Goal: Task Accomplishment & Management: Manage account settings

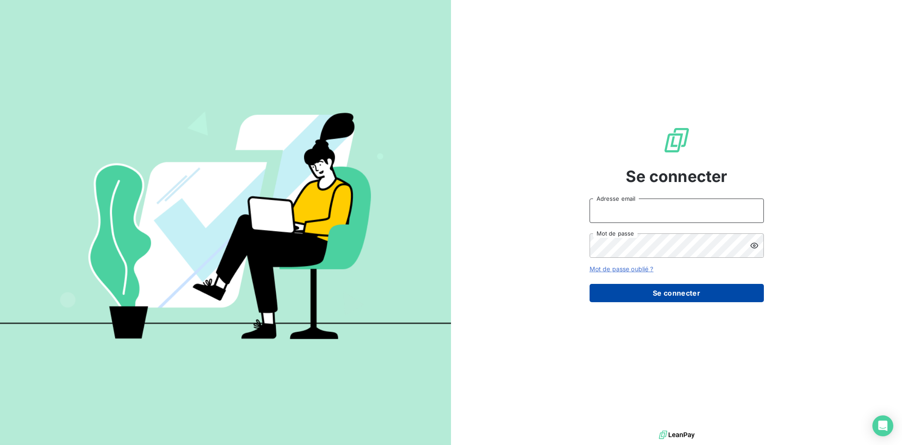
type input "SLN@SILOG-LOCATION.FR"
drag, startPoint x: 714, startPoint y: 296, endPoint x: 822, endPoint y: 367, distance: 130.2
click at [714, 296] on button "Se connecter" at bounding box center [677, 293] width 174 height 18
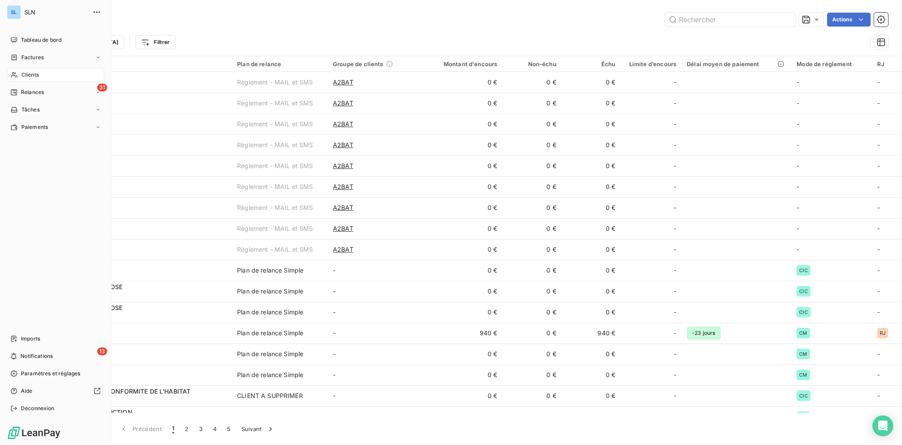
click at [32, 78] on span "Clients" at bounding box center [29, 75] width 17 height 8
click at [31, 74] on span "Clients" at bounding box center [29, 75] width 17 height 8
drag, startPoint x: 32, startPoint y: 76, endPoint x: 186, endPoint y: 58, distance: 154.5
click at [32, 76] on span "Clients" at bounding box center [29, 75] width 17 height 8
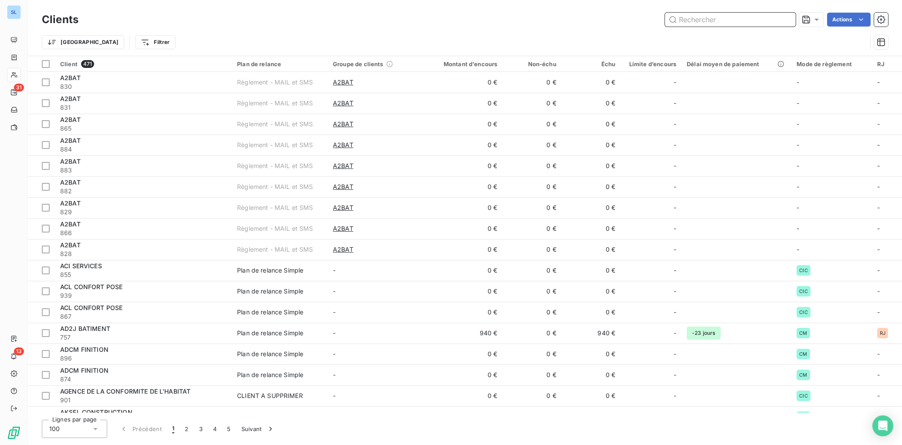
click at [762, 18] on input "text" at bounding box center [730, 20] width 131 height 14
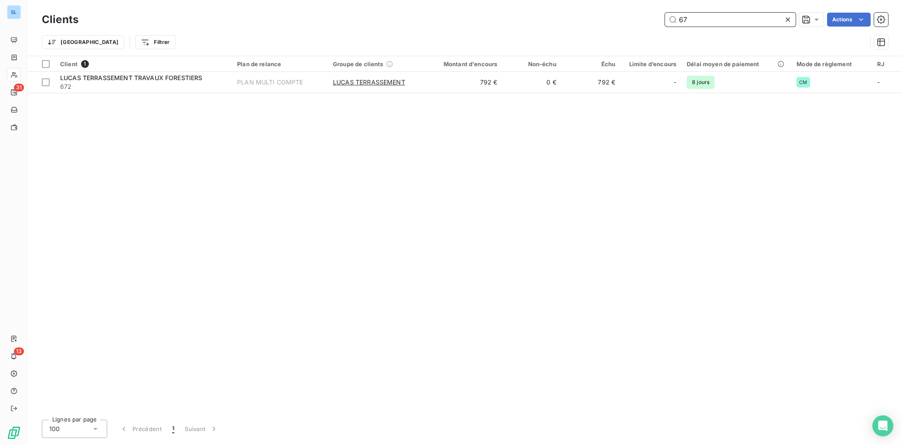
type input "6"
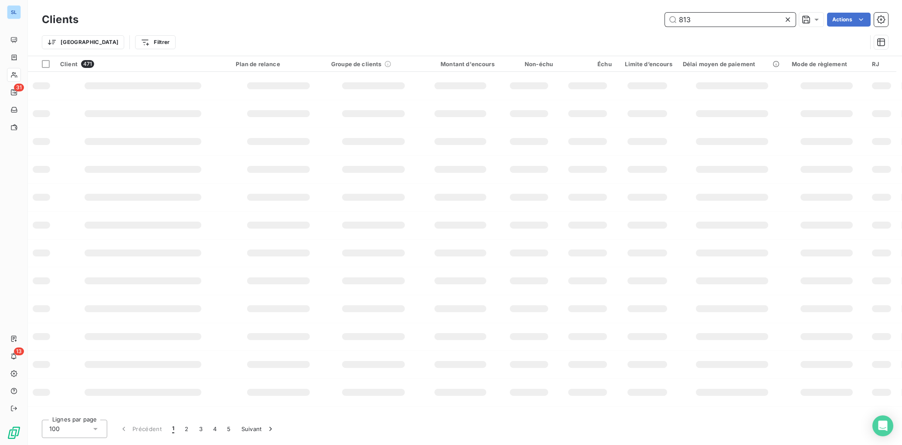
type input "813"
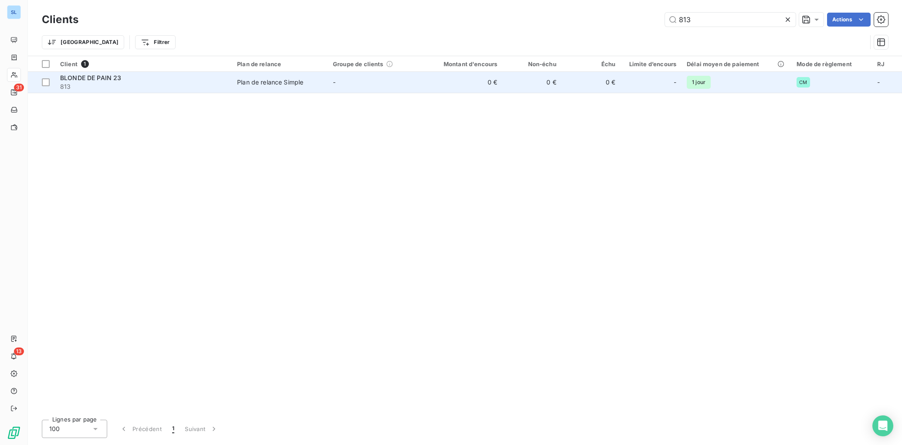
click at [358, 88] on td "-" at bounding box center [376, 82] width 96 height 21
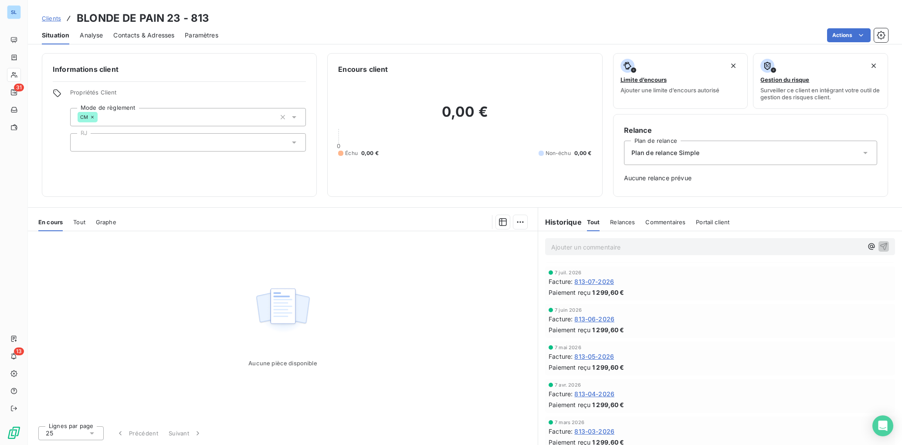
scroll to position [785, 0]
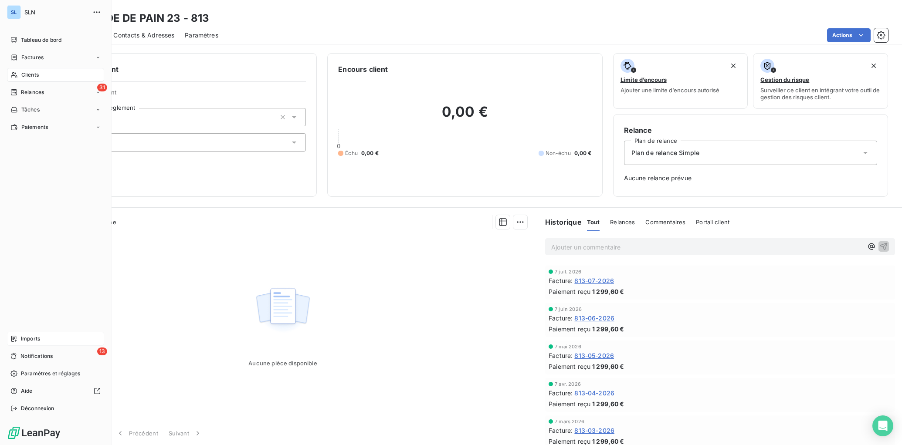
click at [17, 344] on div "Imports" at bounding box center [55, 339] width 97 height 14
click at [27, 342] on span "Imports" at bounding box center [30, 339] width 19 height 8
drag, startPoint x: 27, startPoint y: 338, endPoint x: 103, endPoint y: 234, distance: 128.8
click at [27, 338] on span "Imports" at bounding box center [30, 339] width 19 height 8
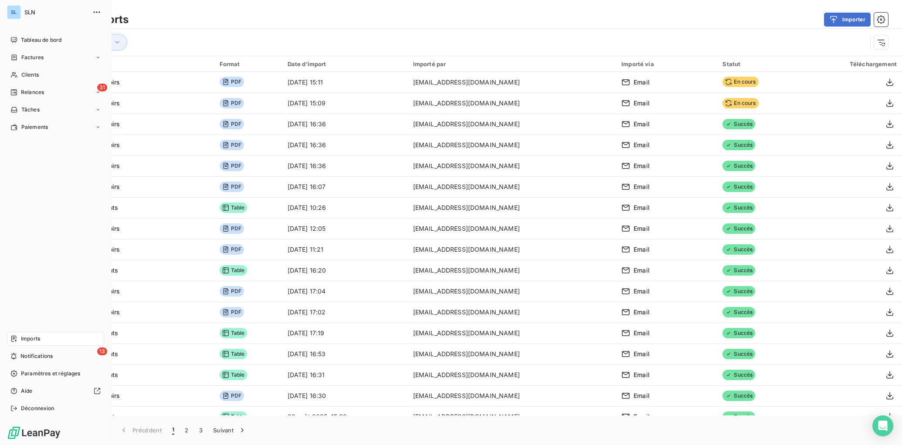
click at [23, 339] on span "Imports" at bounding box center [30, 339] width 19 height 8
click at [26, 76] on span "Clients" at bounding box center [29, 75] width 17 height 8
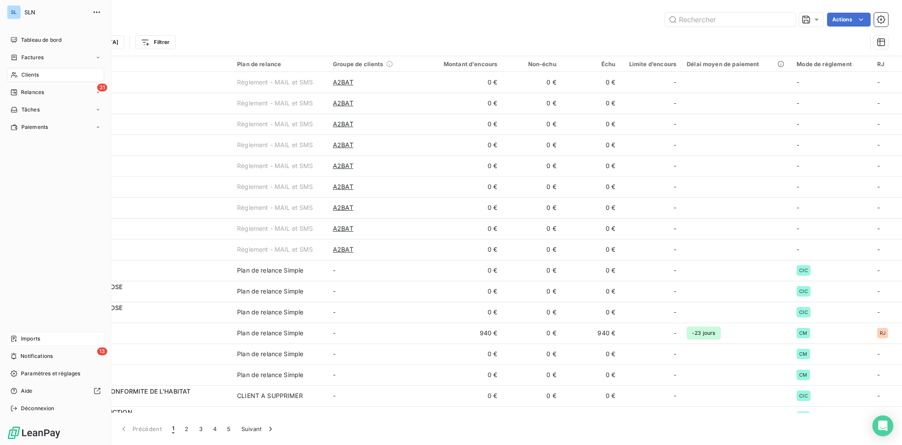
click at [30, 75] on span "Clients" at bounding box center [29, 75] width 17 height 8
click at [27, 77] on span "Clients" at bounding box center [29, 75] width 17 height 8
drag, startPoint x: 33, startPoint y: 94, endPoint x: 41, endPoint y: 95, distance: 8.0
click at [33, 94] on span "Relances" at bounding box center [32, 92] width 23 height 8
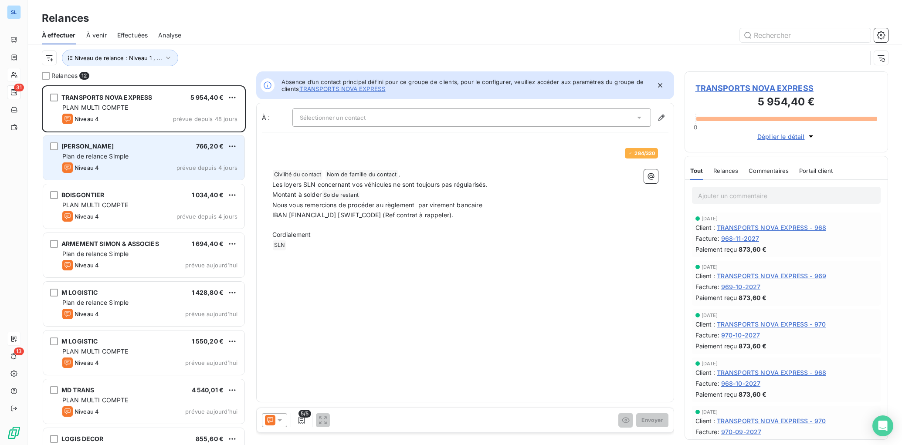
scroll to position [360, 204]
click at [95, 158] on span "Plan de relance Simple" at bounding box center [95, 156] width 66 height 7
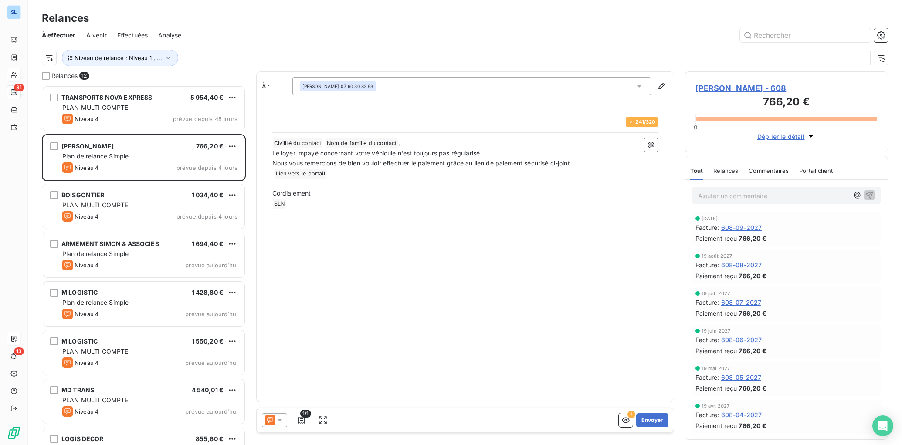
click at [278, 416] on icon at bounding box center [279, 420] width 9 height 9
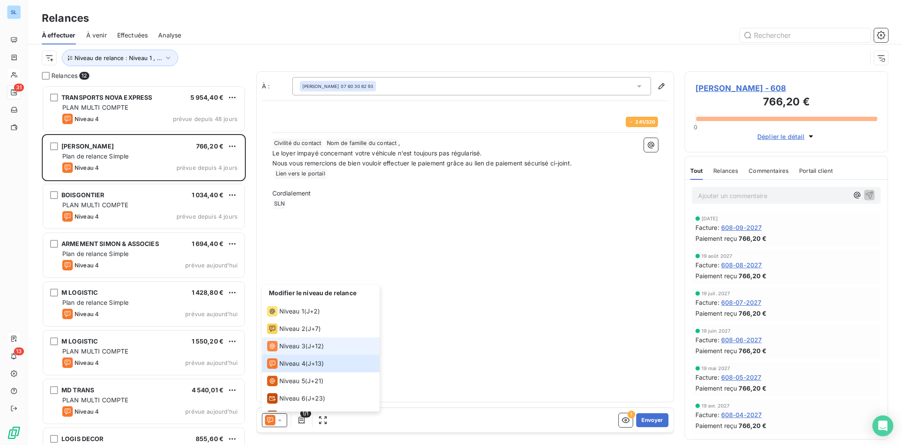
click at [303, 351] on div "Niveau 3" at bounding box center [286, 346] width 38 height 10
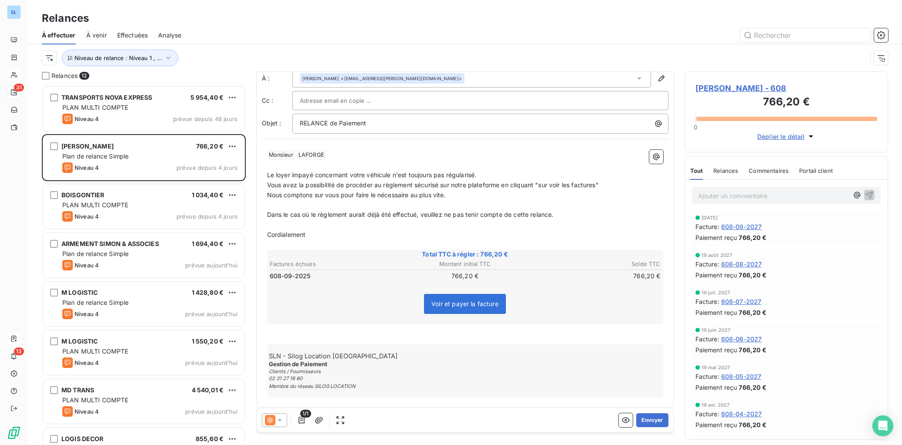
scroll to position [26, 0]
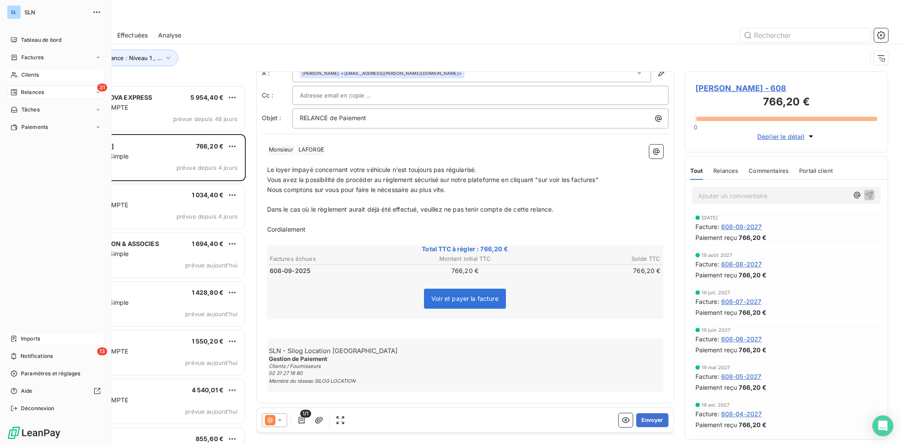
click at [28, 338] on span "Imports" at bounding box center [30, 339] width 19 height 8
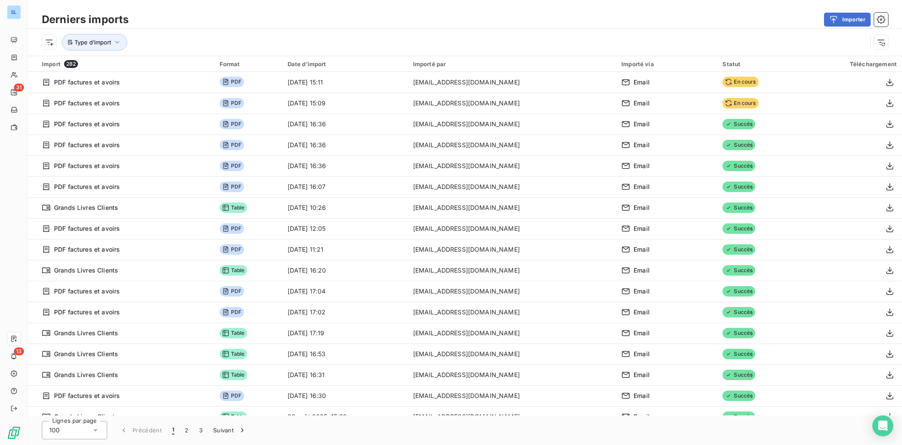
click at [656, 35] on div "Type d’import" at bounding box center [454, 42] width 825 height 17
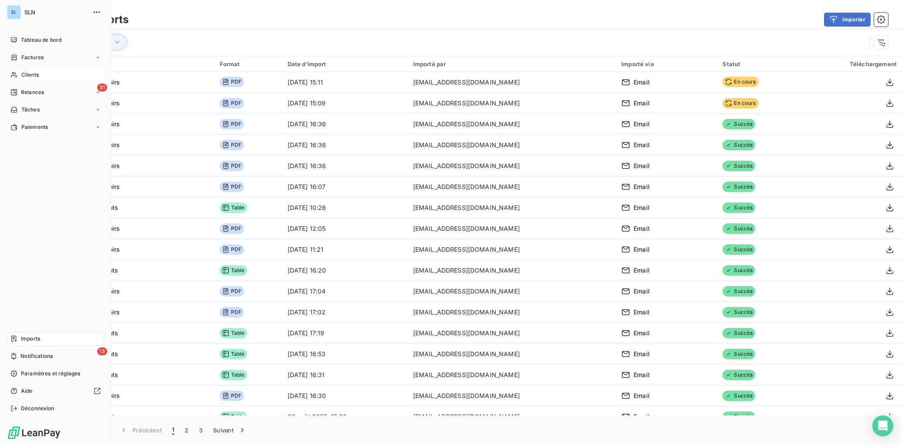
click at [26, 72] on span "Clients" at bounding box center [29, 75] width 17 height 8
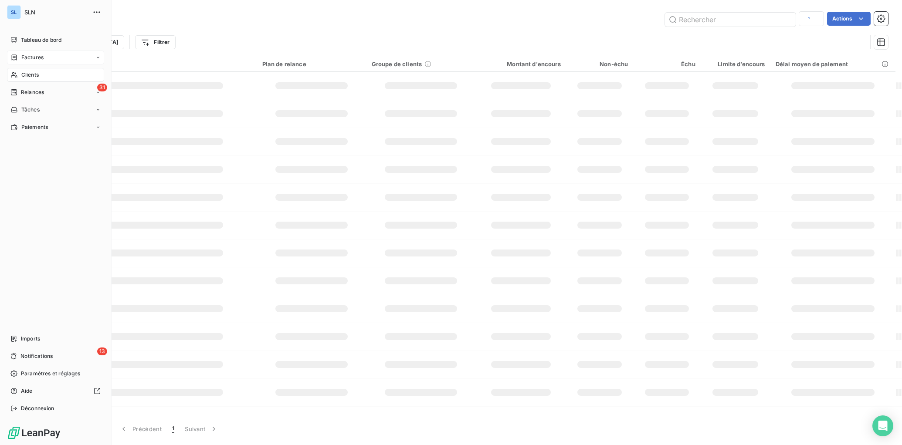
click at [29, 57] on span "Factures" at bounding box center [32, 58] width 22 height 8
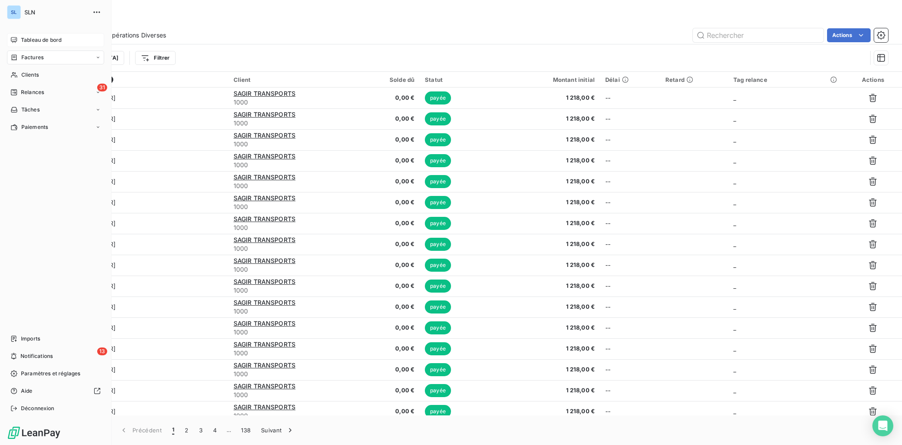
click at [45, 43] on span "Tableau de bord" at bounding box center [41, 40] width 41 height 8
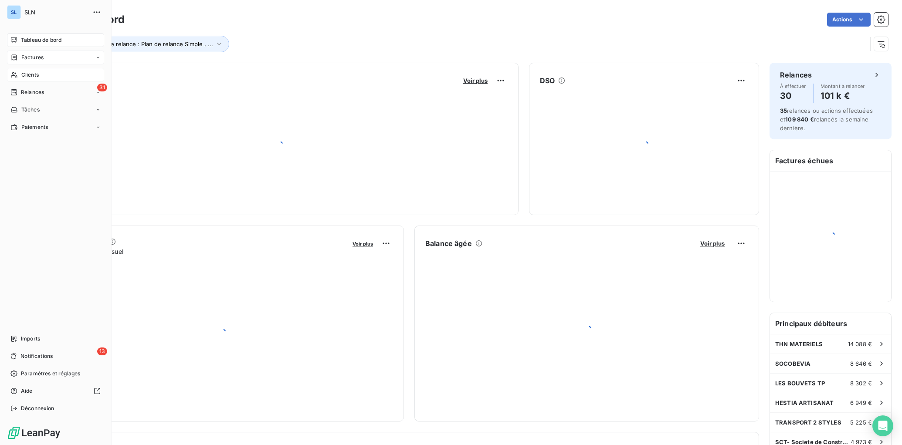
click at [37, 76] on span "Clients" at bounding box center [29, 75] width 17 height 8
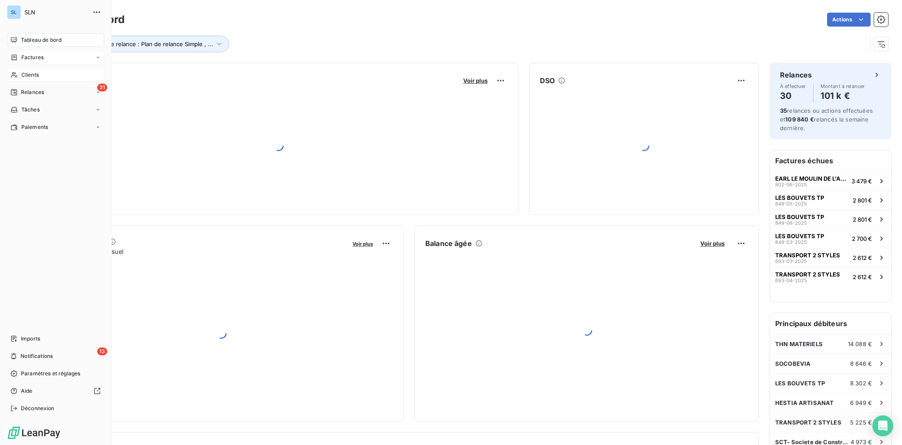
click at [37, 76] on span "Clients" at bounding box center [29, 75] width 17 height 8
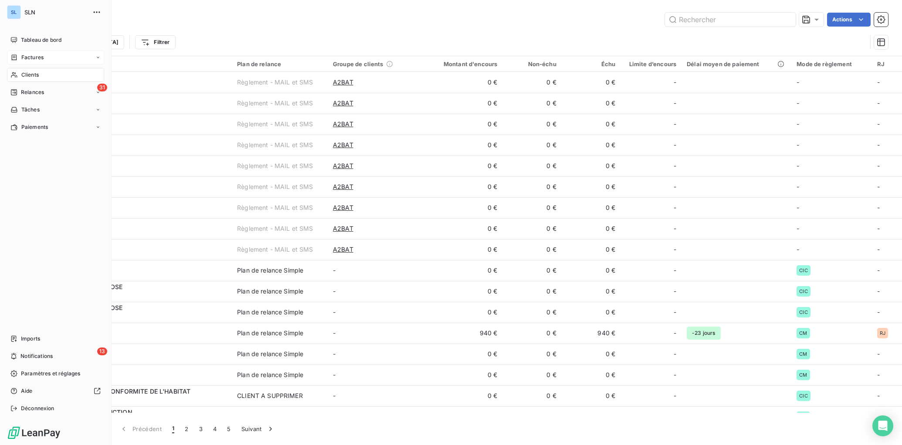
click at [36, 77] on span "Clients" at bounding box center [29, 75] width 17 height 8
click at [23, 338] on span "Imports" at bounding box center [30, 339] width 19 height 8
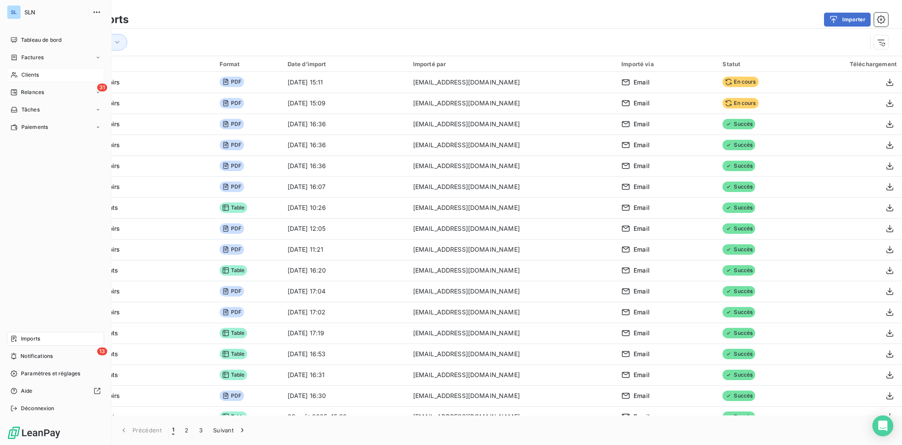
click at [26, 78] on span "Clients" at bounding box center [29, 75] width 17 height 8
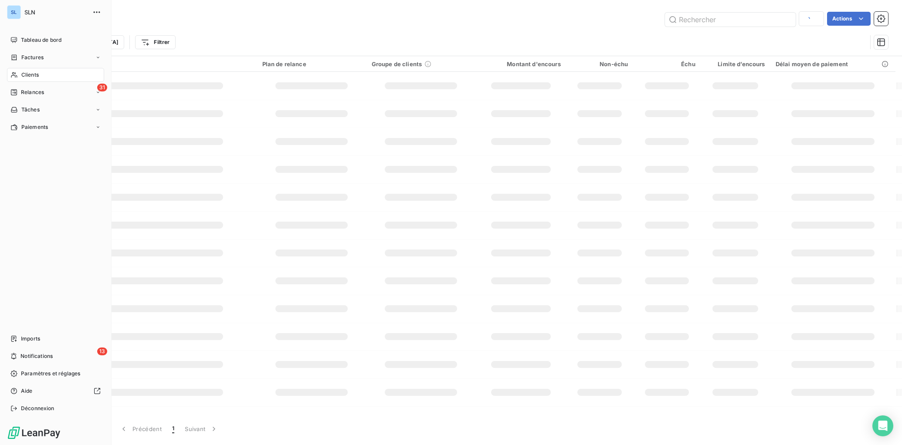
click at [39, 75] on div "Clients" at bounding box center [55, 75] width 97 height 14
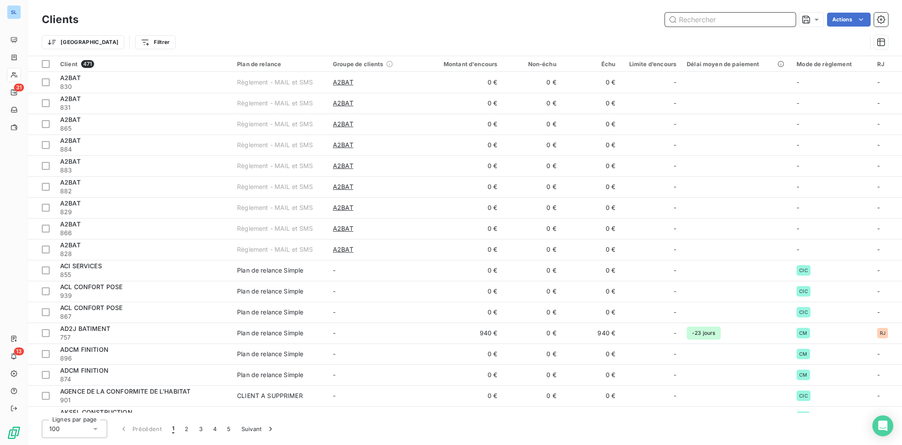
click at [691, 19] on input "text" at bounding box center [730, 20] width 131 height 14
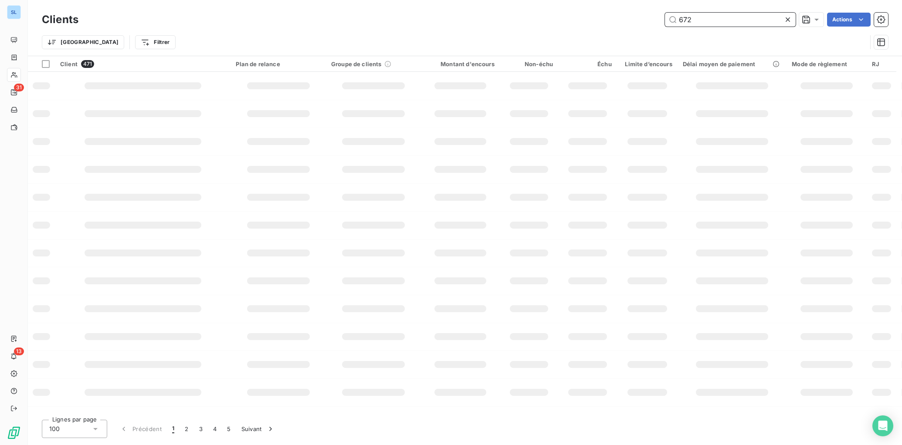
type input "672"
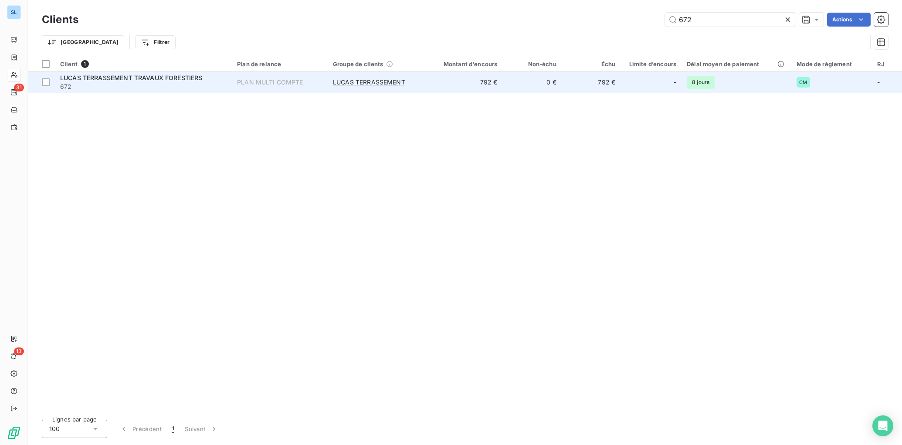
click at [283, 86] on td "PLAN MULTI COMPTE" at bounding box center [280, 82] width 96 height 21
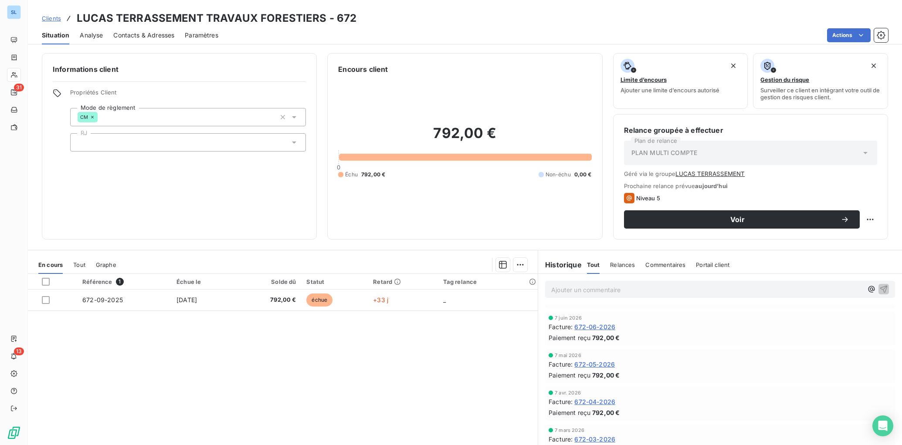
scroll to position [346, 0]
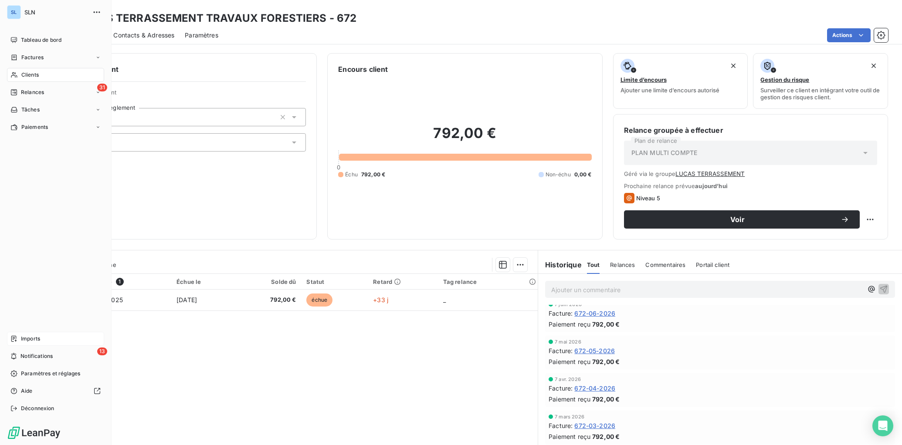
drag, startPoint x: 25, startPoint y: 334, endPoint x: 40, endPoint y: 341, distance: 17.0
click at [22, 337] on span "Imports" at bounding box center [30, 339] width 19 height 8
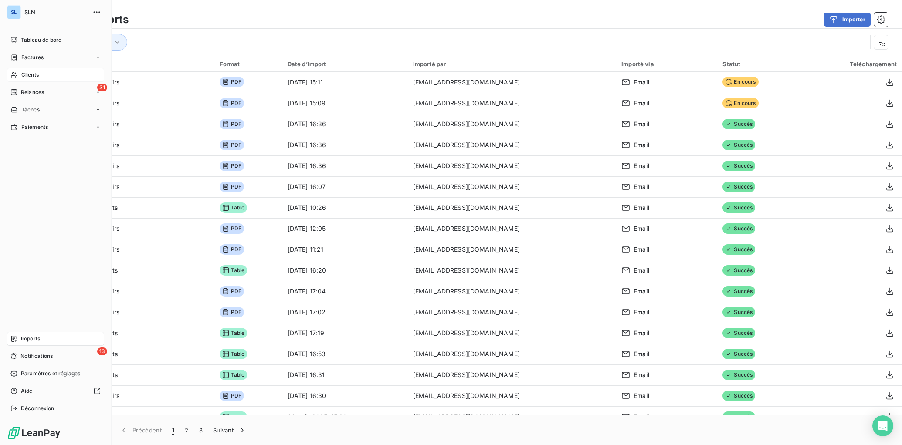
click at [30, 75] on span "Clients" at bounding box center [29, 75] width 17 height 8
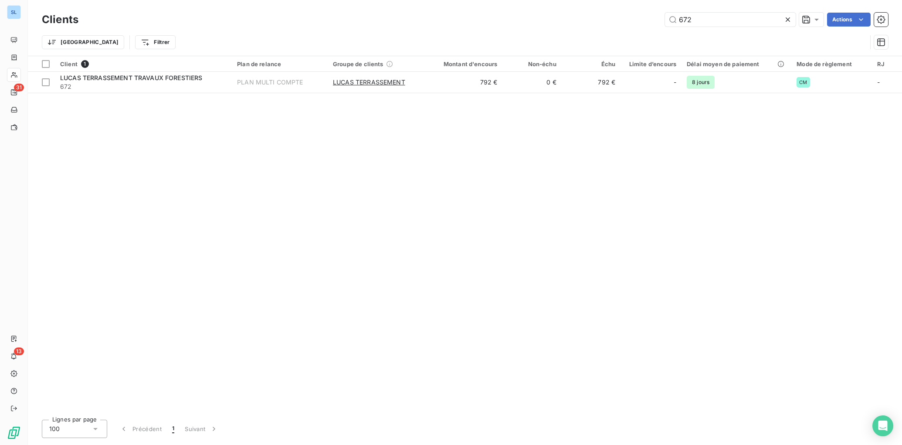
type input "672"
drag, startPoint x: 92, startPoint y: 89, endPoint x: 248, endPoint y: 130, distance: 161.3
click at [91, 89] on span "672" at bounding box center [143, 86] width 167 height 9
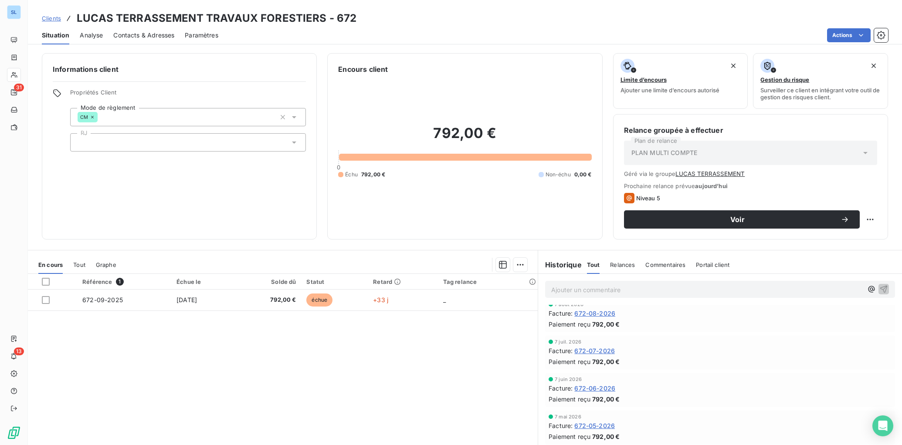
scroll to position [272, 0]
click at [211, 196] on div "Informations client Propriétés Client Mode de règlement CM RJ" at bounding box center [179, 146] width 275 height 187
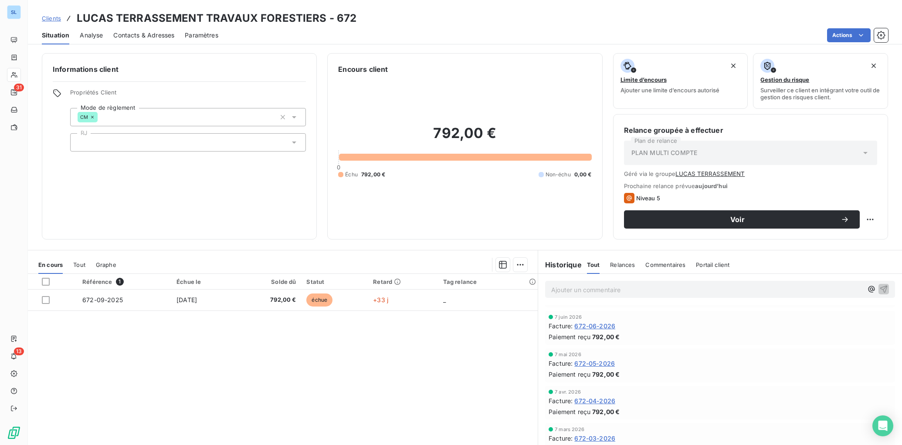
scroll to position [333, 0]
click at [79, 268] on span "Tout" at bounding box center [79, 265] width 12 height 7
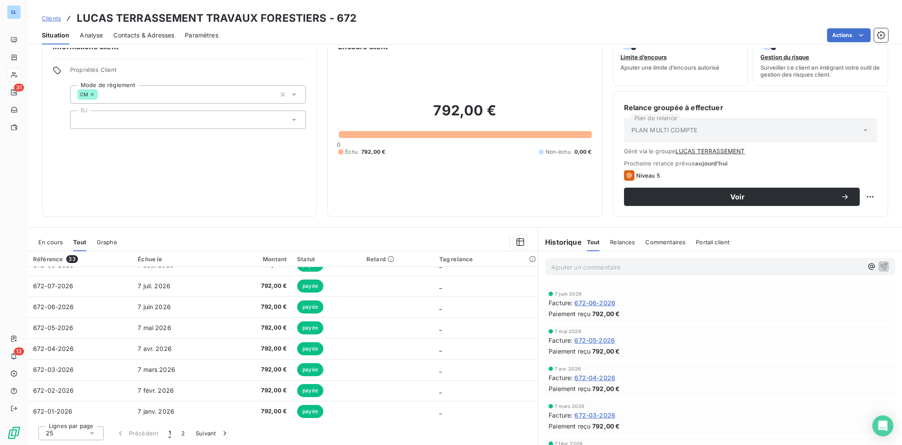
scroll to position [0, 0]
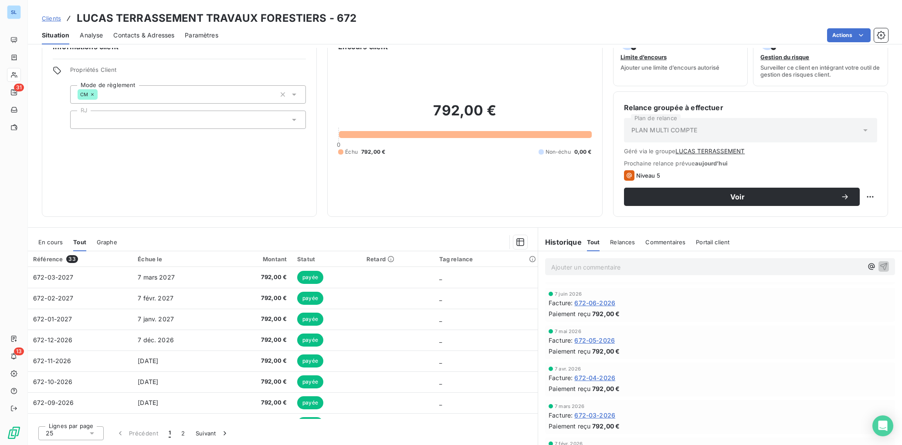
click at [106, 244] on span "Graphe" at bounding box center [107, 242] width 20 height 7
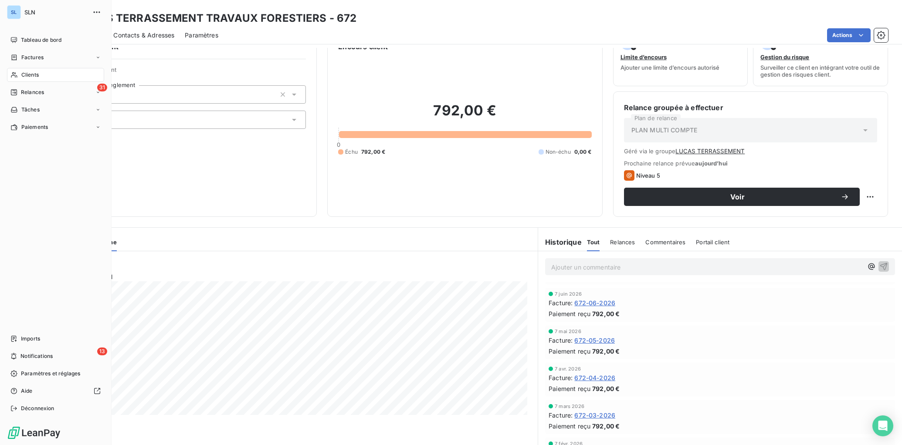
drag, startPoint x: 31, startPoint y: 75, endPoint x: 45, endPoint y: 84, distance: 16.2
click at [31, 75] on span "Clients" at bounding box center [29, 75] width 17 height 8
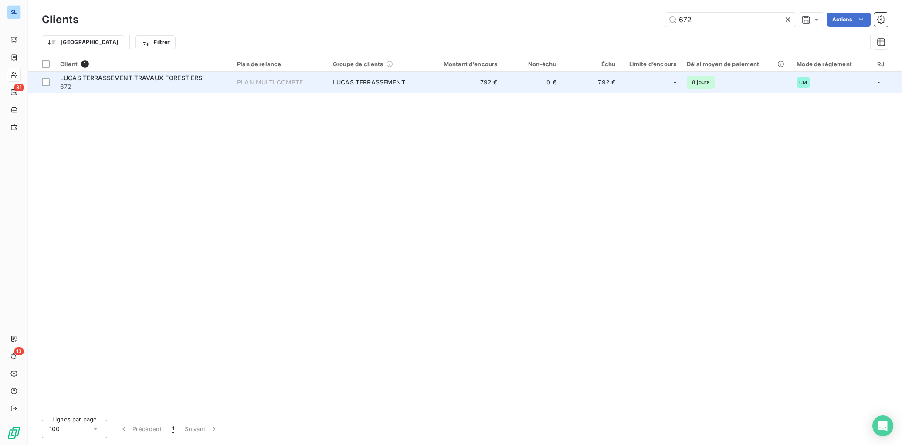
click at [173, 89] on span "672" at bounding box center [143, 86] width 167 height 9
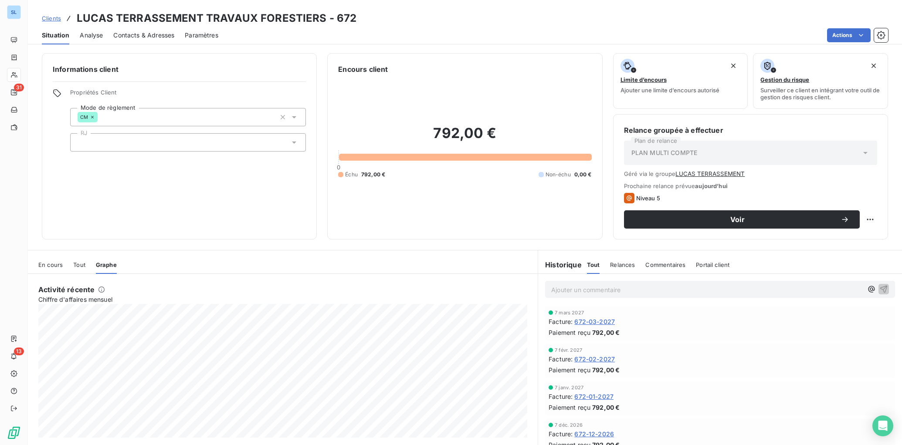
drag, startPoint x: 46, startPoint y: 263, endPoint x: 62, endPoint y: 273, distance: 19.0
click at [45, 263] on span "En cours" at bounding box center [50, 265] width 24 height 7
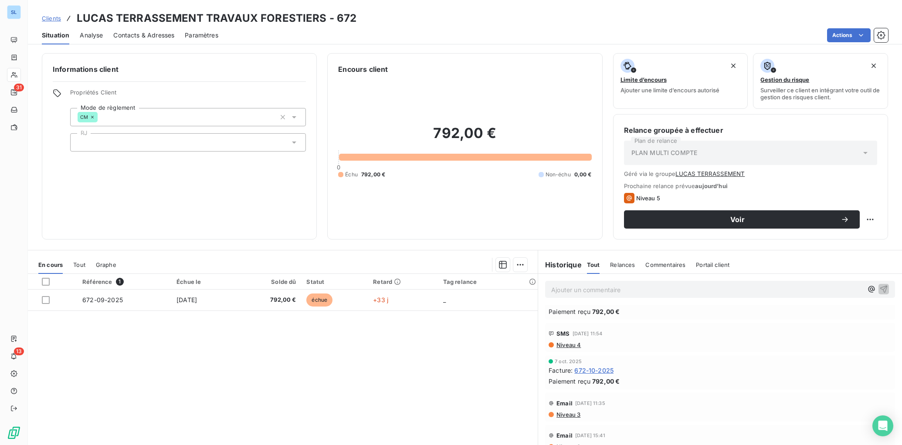
scroll to position [653, 0]
click at [586, 338] on span "672-10-2025" at bounding box center [594, 337] width 39 height 9
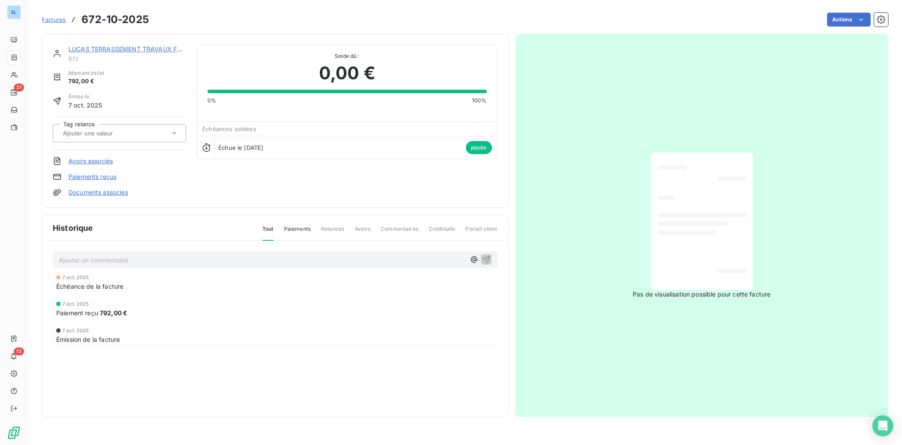
click at [112, 177] on link "Paiements reçus" at bounding box center [92, 177] width 48 height 9
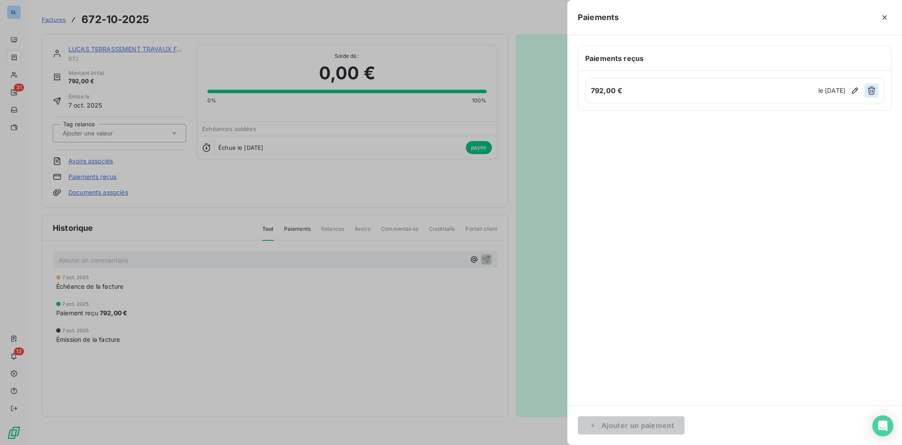
click at [870, 89] on icon "button" at bounding box center [871, 90] width 9 height 9
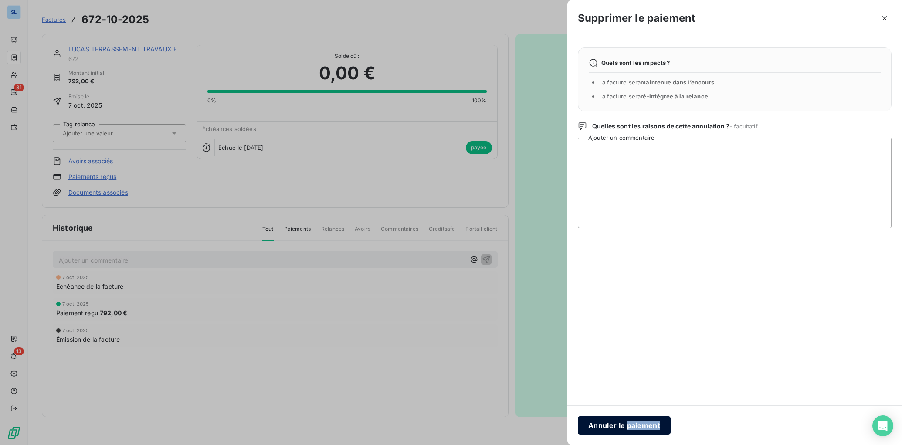
click at [619, 425] on button "Annuler le paiement" at bounding box center [624, 426] width 93 height 18
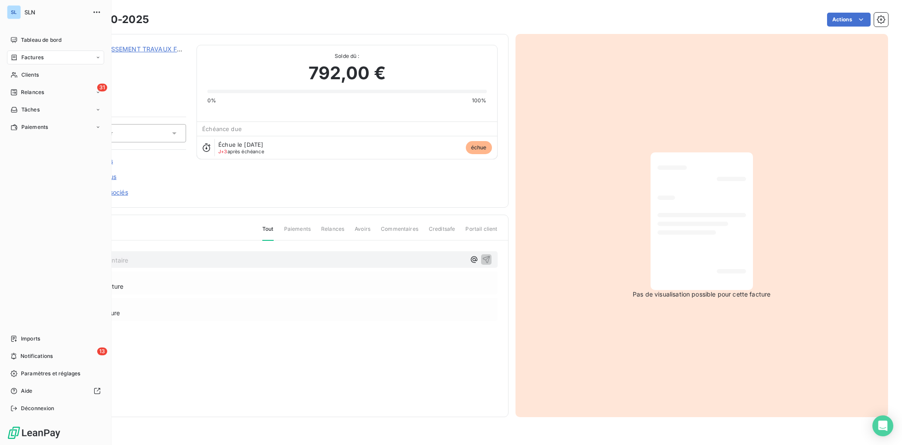
click at [33, 61] on span "Factures" at bounding box center [32, 58] width 22 height 8
click at [32, 74] on span "Factures" at bounding box center [32, 75] width 22 height 8
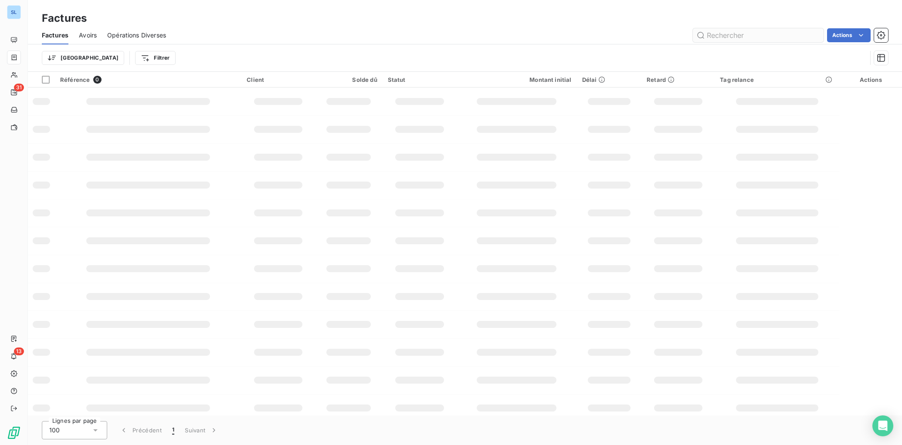
click at [739, 39] on input "text" at bounding box center [758, 35] width 131 height 14
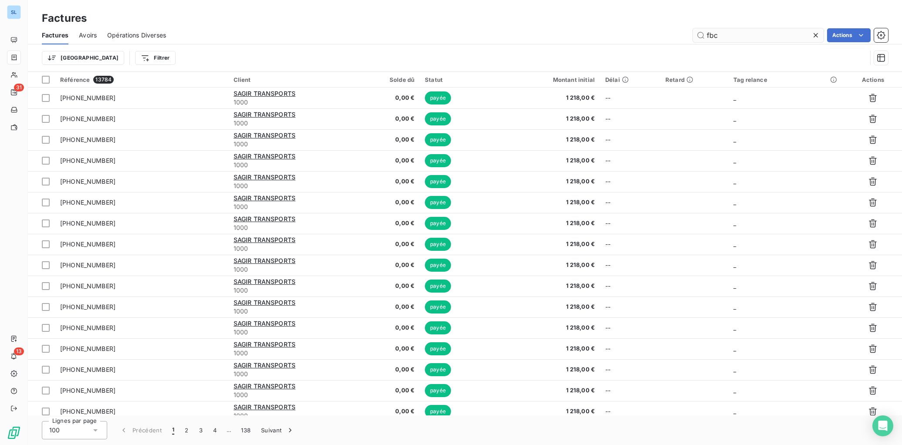
type input "fbc"
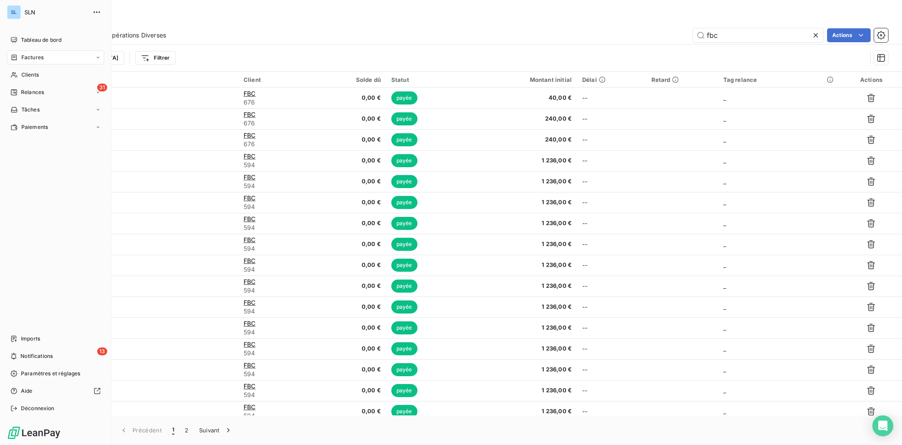
click at [27, 58] on span "Factures" at bounding box center [32, 58] width 22 height 8
click at [27, 80] on div "Factures" at bounding box center [60, 75] width 87 height 14
click at [31, 135] on nav "Tableau de bord Factures Factures Avoirs Opérations Diverses Clients 31 Relance…" at bounding box center [55, 109] width 97 height 153
click at [32, 128] on span "Clients" at bounding box center [29, 127] width 17 height 8
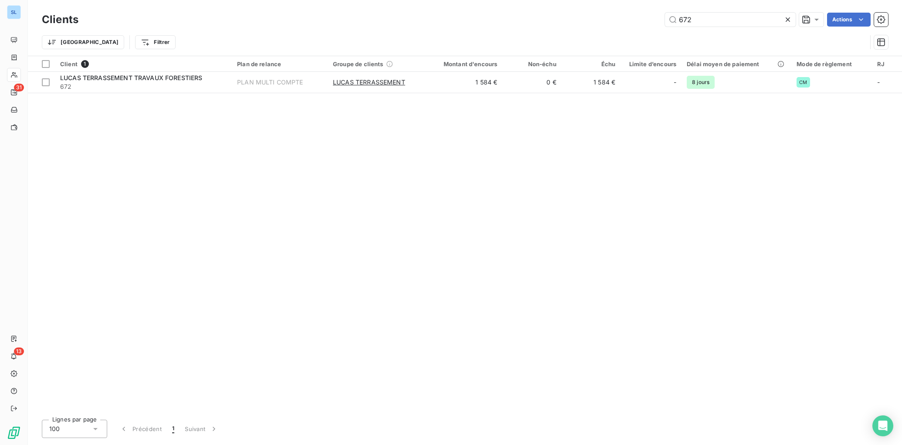
click at [317, 163] on div "Client 1 Plan de relance Groupe de clients Montant d'encours Non-échu Échu Limi…" at bounding box center [465, 234] width 874 height 357
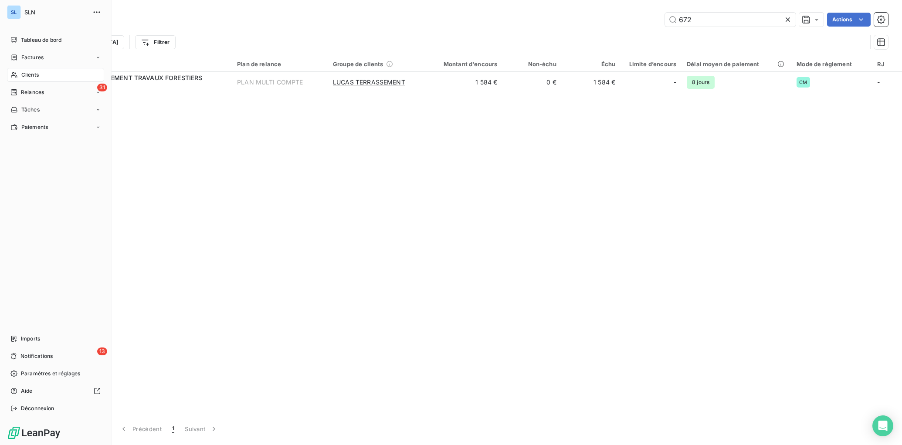
click at [24, 74] on span "Clients" at bounding box center [29, 75] width 17 height 8
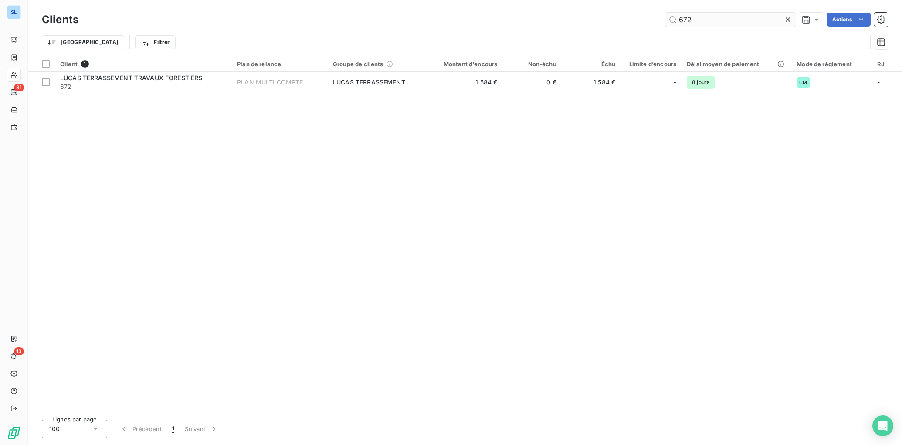
click at [785, 18] on icon at bounding box center [788, 19] width 9 height 9
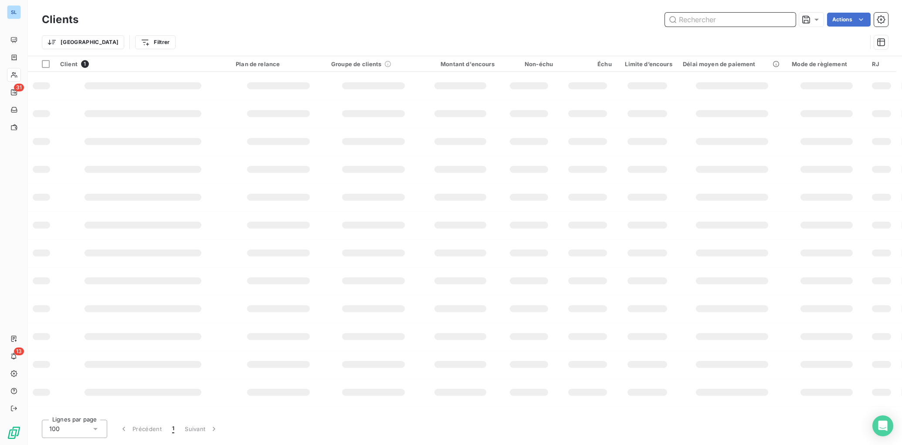
click at [738, 19] on input "text" at bounding box center [730, 20] width 131 height 14
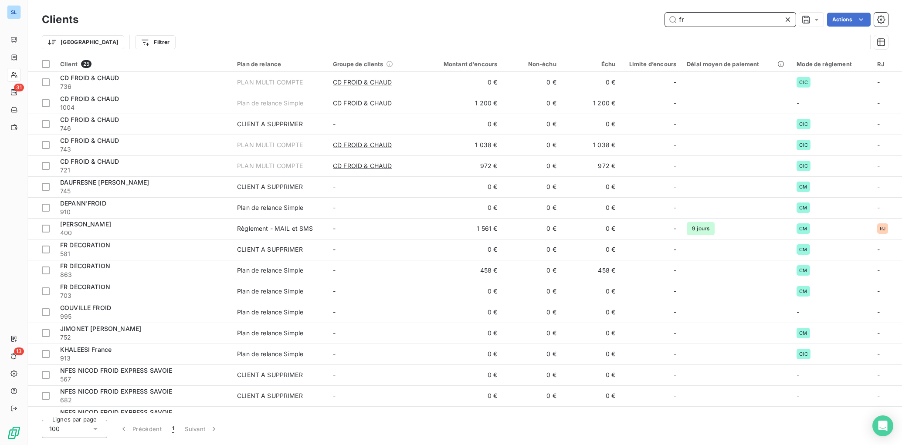
drag, startPoint x: 753, startPoint y: 21, endPoint x: 732, endPoint y: 21, distance: 20.9
click at [733, 21] on input "fr" at bounding box center [730, 20] width 131 height 14
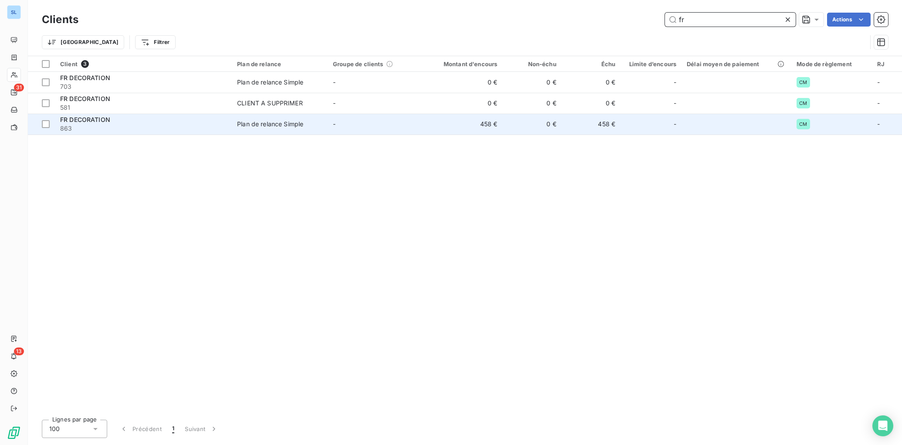
type input "fr"
click at [141, 131] on span "863" at bounding box center [143, 128] width 167 height 9
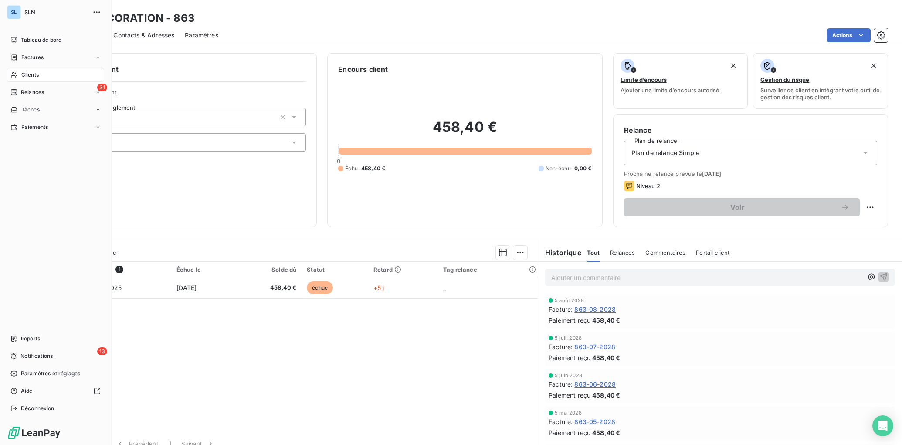
click at [29, 76] on span "Clients" at bounding box center [29, 75] width 17 height 8
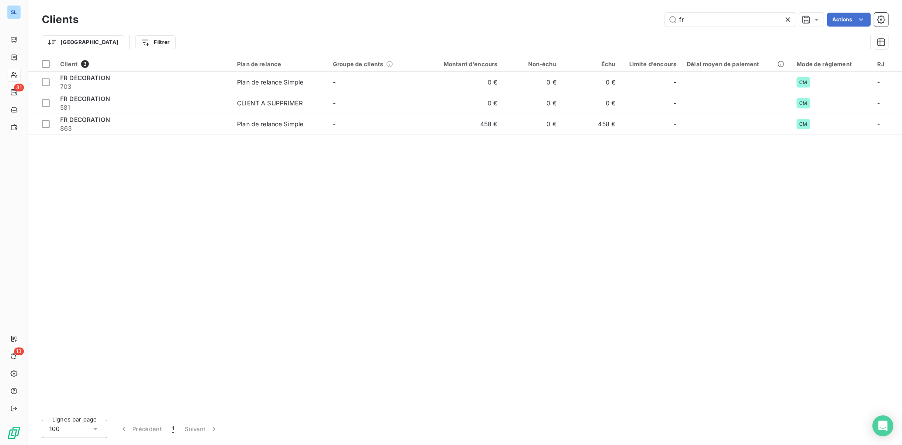
drag, startPoint x: 694, startPoint y: 15, endPoint x: 653, endPoint y: 16, distance: 41.0
click at [653, 16] on div "fr Actions" at bounding box center [488, 20] width 799 height 14
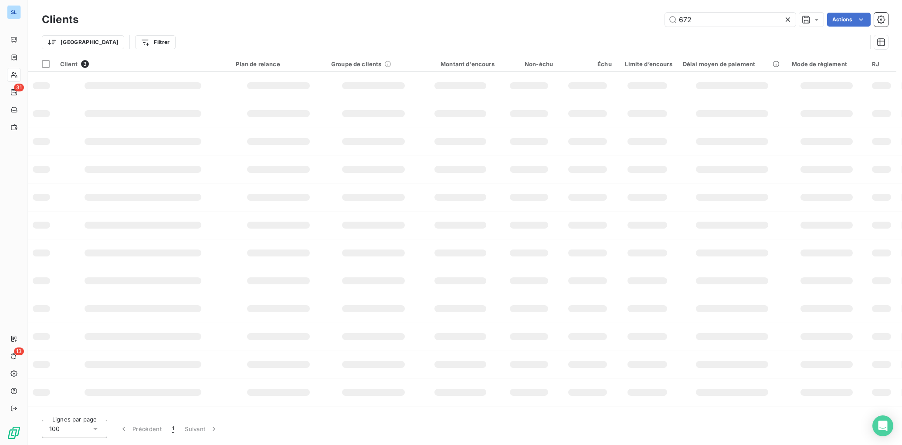
type input "672"
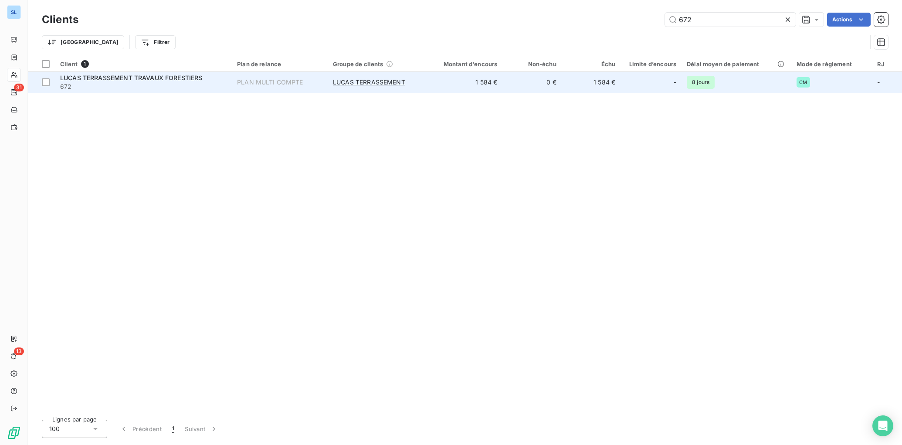
click at [93, 84] on span "672" at bounding box center [143, 86] width 167 height 9
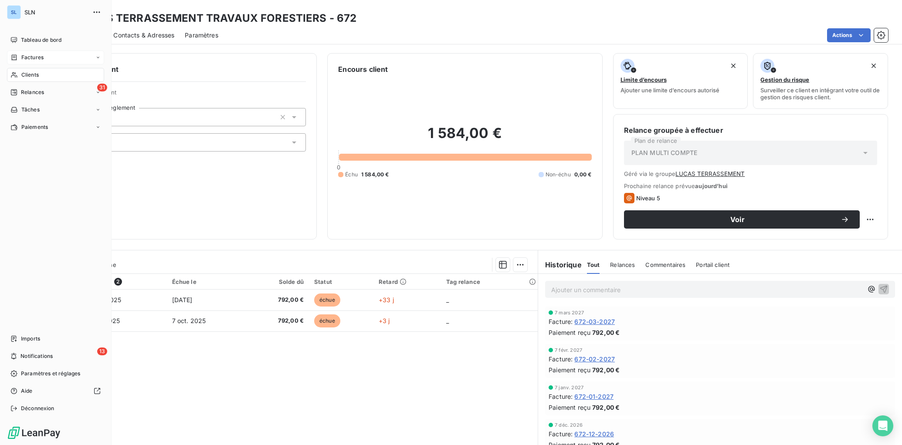
click at [26, 57] on span "Factures" at bounding box center [32, 58] width 22 height 8
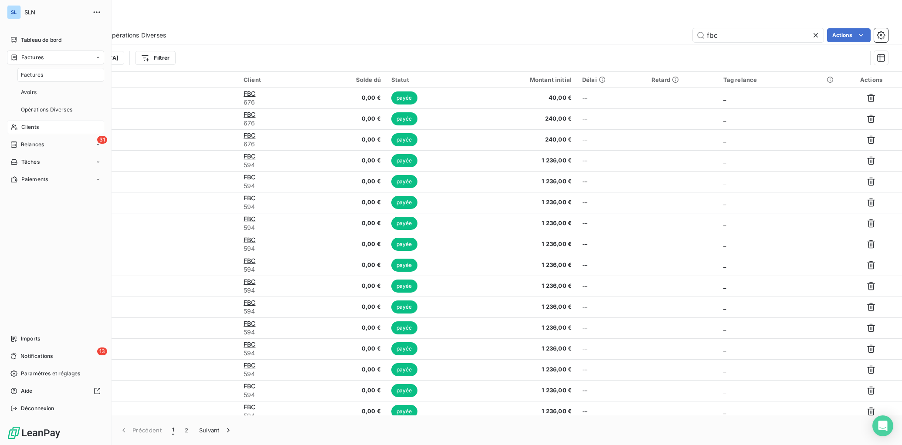
click at [26, 72] on span "Factures" at bounding box center [32, 75] width 22 height 8
click at [31, 74] on span "Clients" at bounding box center [29, 75] width 17 height 8
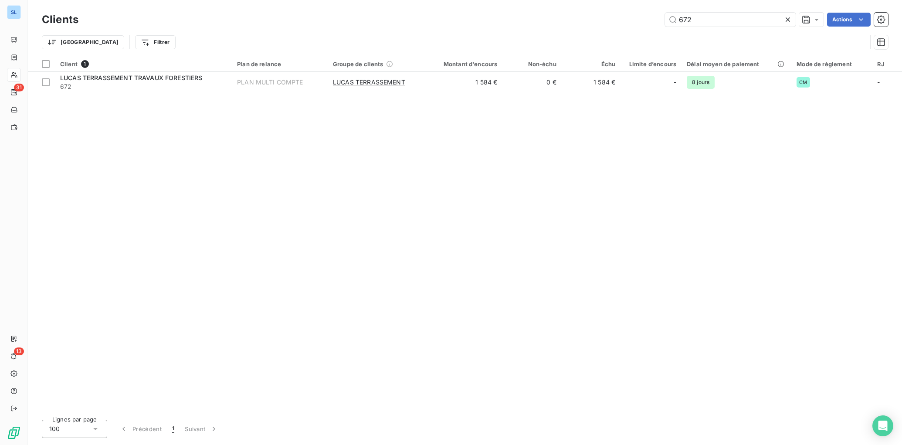
drag, startPoint x: 712, startPoint y: 18, endPoint x: 607, endPoint y: 14, distance: 105.1
click at [607, 14] on div "672 Actions" at bounding box center [488, 20] width 799 height 14
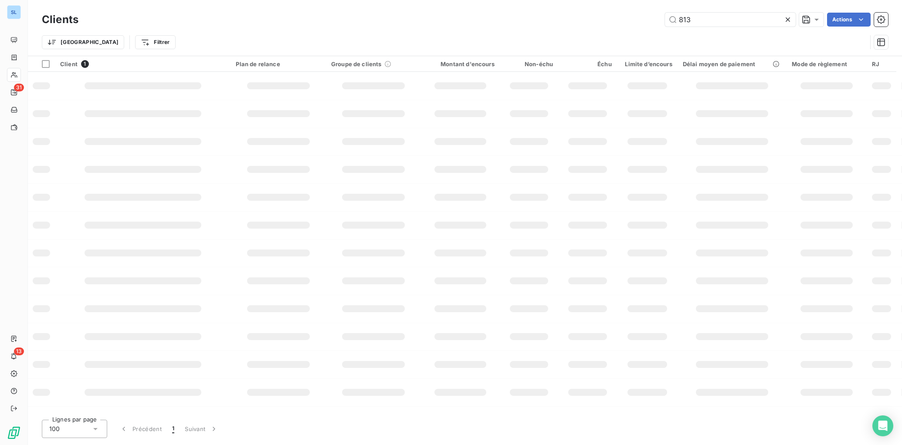
type input "813"
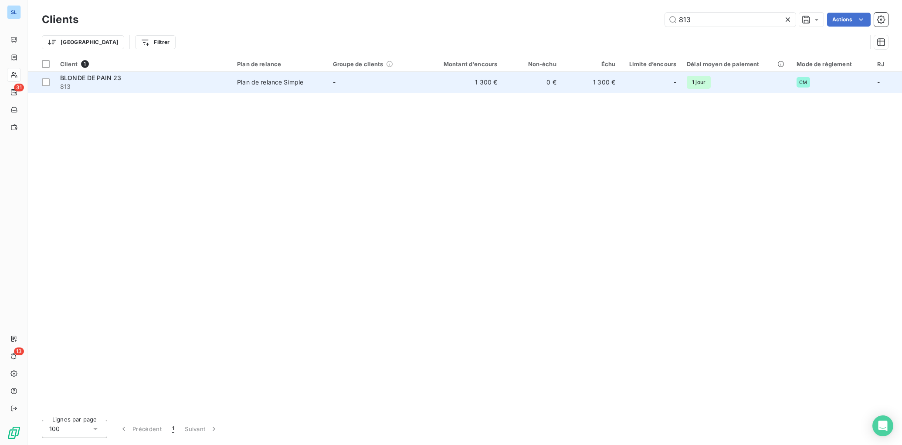
drag, startPoint x: 154, startPoint y: 82, endPoint x: 159, endPoint y: 85, distance: 5.7
click at [154, 82] on span "813" at bounding box center [143, 86] width 167 height 9
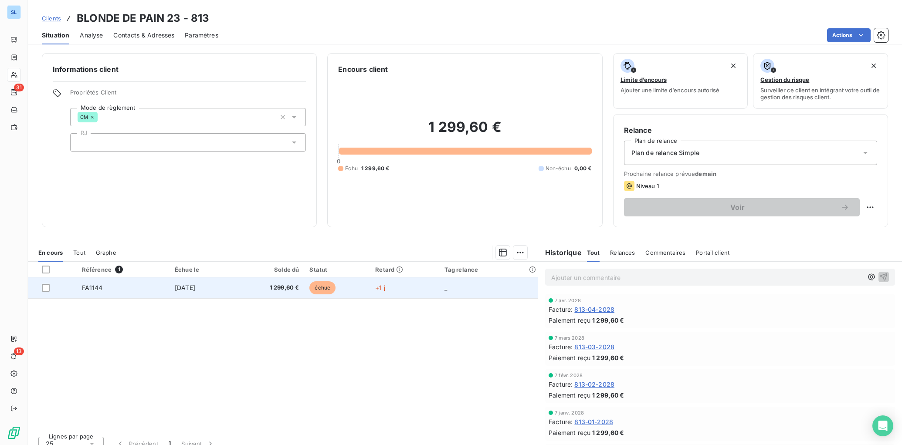
click at [96, 292] on td "FA1144" at bounding box center [123, 288] width 93 height 21
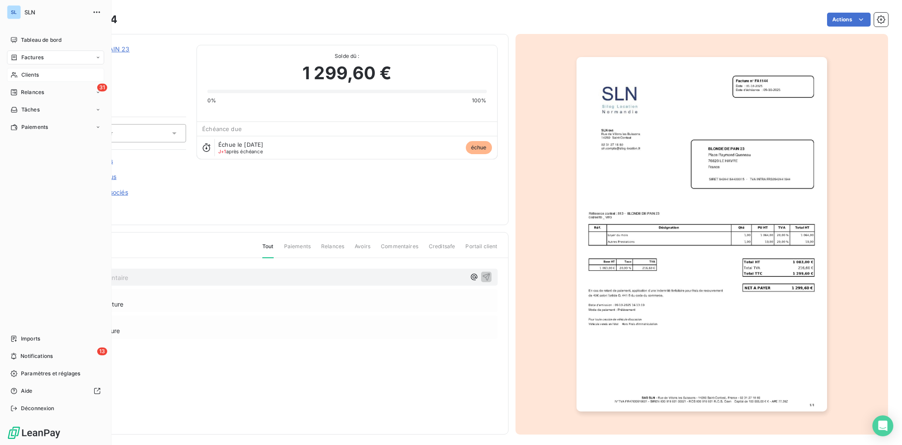
click at [22, 76] on span "Clients" at bounding box center [29, 75] width 17 height 8
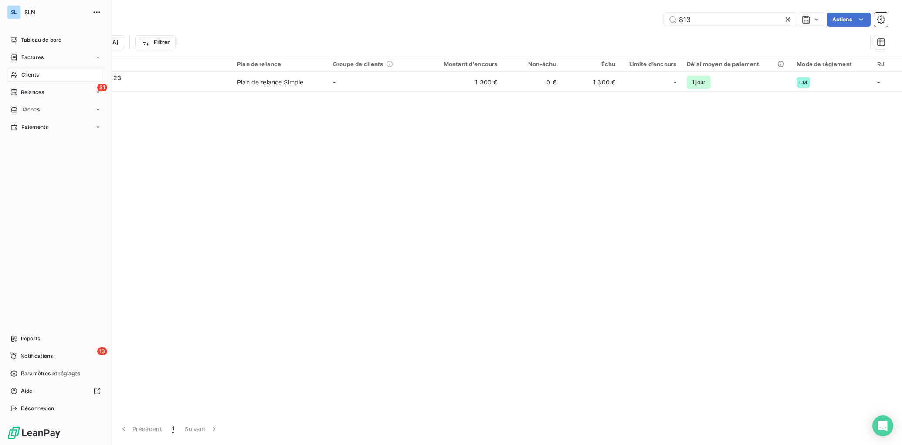
click at [33, 75] on span "Clients" at bounding box center [29, 75] width 17 height 8
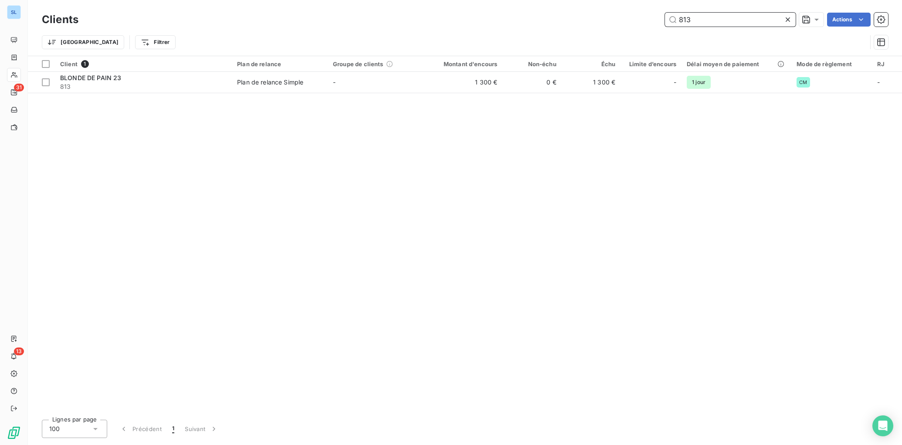
drag, startPoint x: 714, startPoint y: 20, endPoint x: 599, endPoint y: 10, distance: 115.4
click at [601, 10] on div "Clients 813 Actions" at bounding box center [465, 19] width 847 height 18
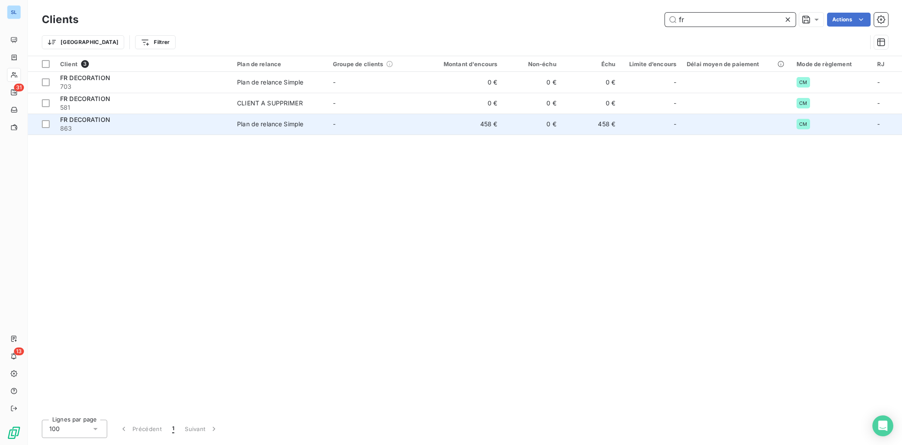
type input "fr"
click at [235, 132] on td "Plan de relance Simple" at bounding box center [280, 124] width 96 height 21
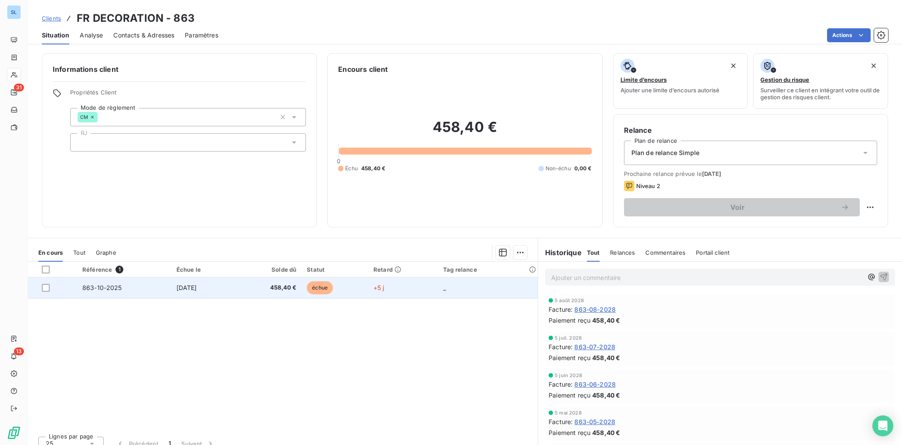
click at [147, 290] on td "863-10-2025" at bounding box center [124, 288] width 94 height 21
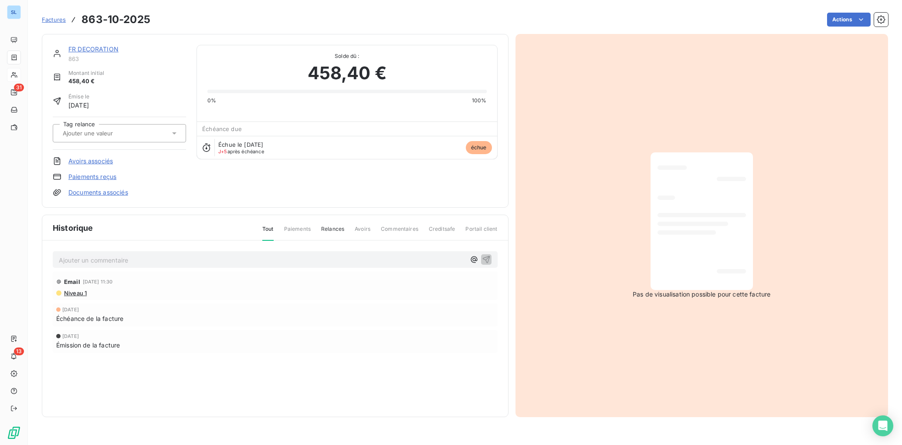
click at [148, 254] on div "Ajouter un commentaire ﻿" at bounding box center [262, 260] width 407 height 12
click at [147, 257] on p "Ajouter un commentaire ﻿" at bounding box center [262, 260] width 407 height 11
click at [487, 256] on icon "button" at bounding box center [486, 259] width 9 height 9
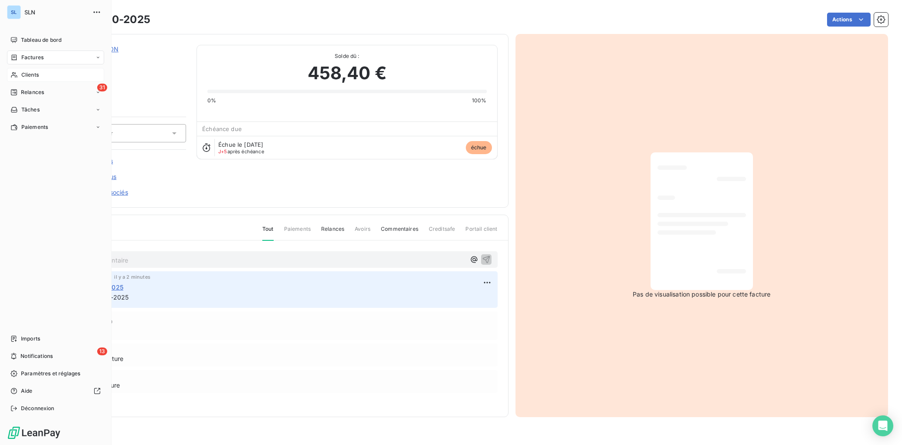
click at [34, 59] on span "Factures" at bounding box center [32, 58] width 22 height 8
click at [24, 73] on span "Clients" at bounding box center [29, 75] width 17 height 8
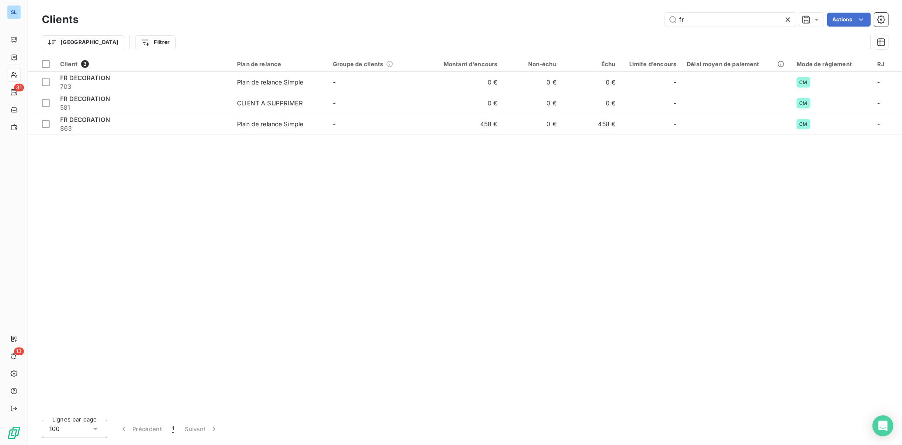
drag, startPoint x: 710, startPoint y: 20, endPoint x: 643, endPoint y: 11, distance: 67.3
click at [643, 11] on div "Clients fr Actions" at bounding box center [465, 19] width 847 height 18
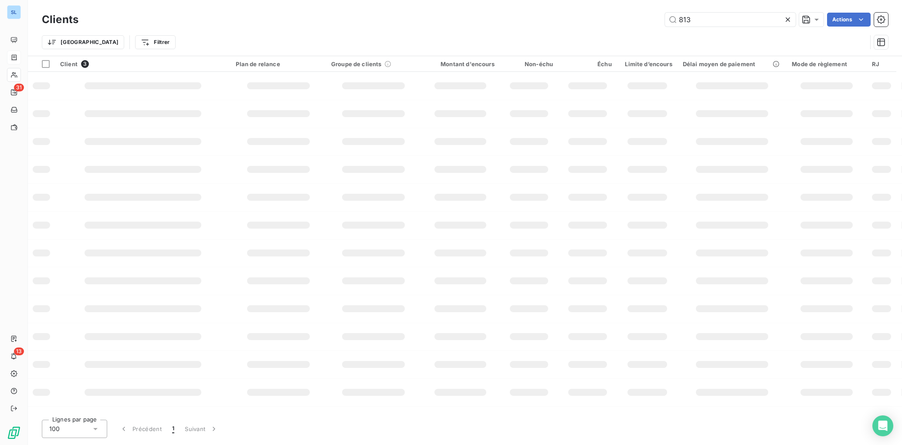
type input "813"
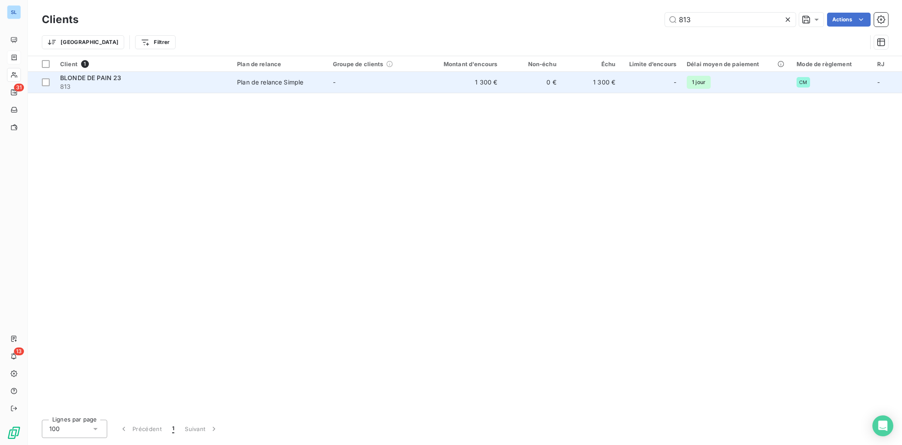
click at [74, 91] on td "BLONDE DE PAIN 23 813" at bounding box center [143, 82] width 177 height 21
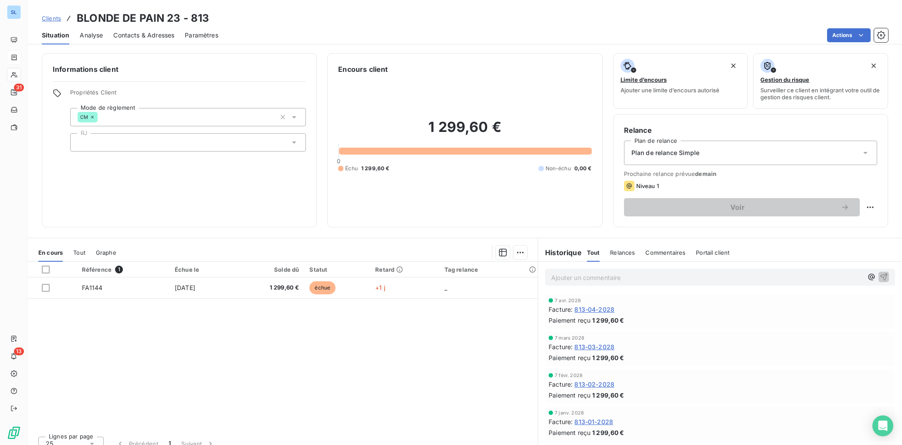
scroll to position [10, 0]
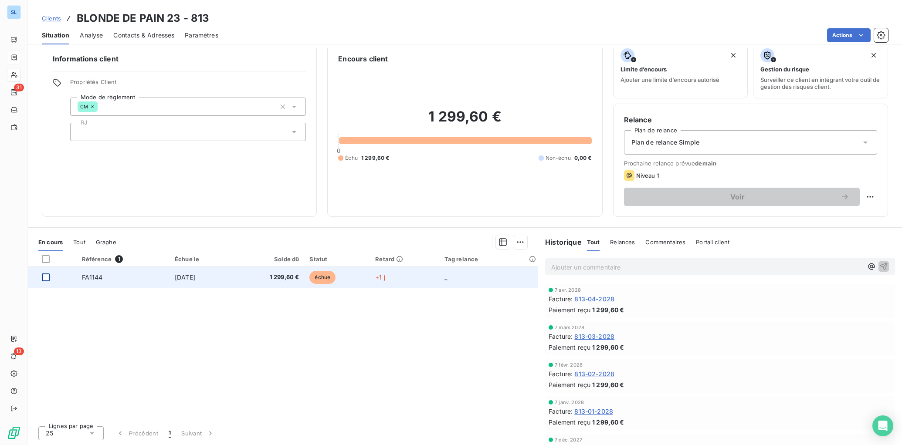
click at [44, 278] on div at bounding box center [46, 278] width 8 height 8
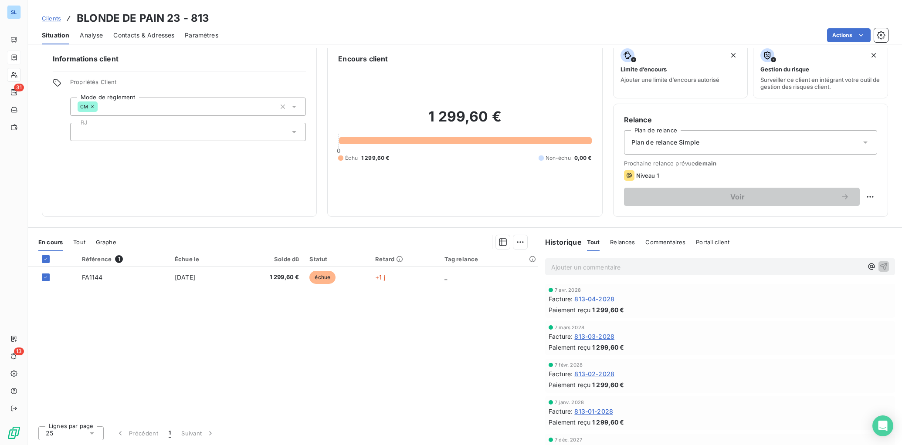
click at [177, 344] on div "Référence 1 Échue le Solde dû Statut Retard Tag relance FA1144 9 oct. 2025 1 29…" at bounding box center [283, 336] width 510 height 168
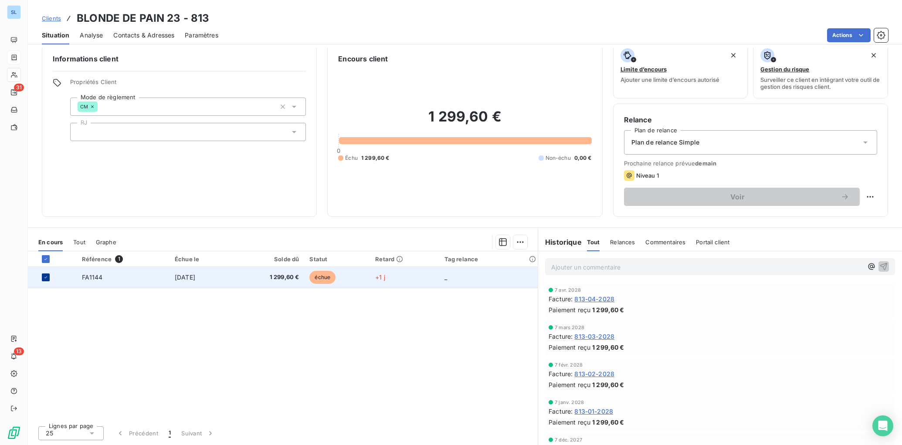
click at [45, 278] on icon at bounding box center [45, 277] width 5 height 5
click at [46, 279] on div at bounding box center [46, 278] width 8 height 8
click at [100, 278] on span "FA1144" at bounding box center [92, 277] width 21 height 7
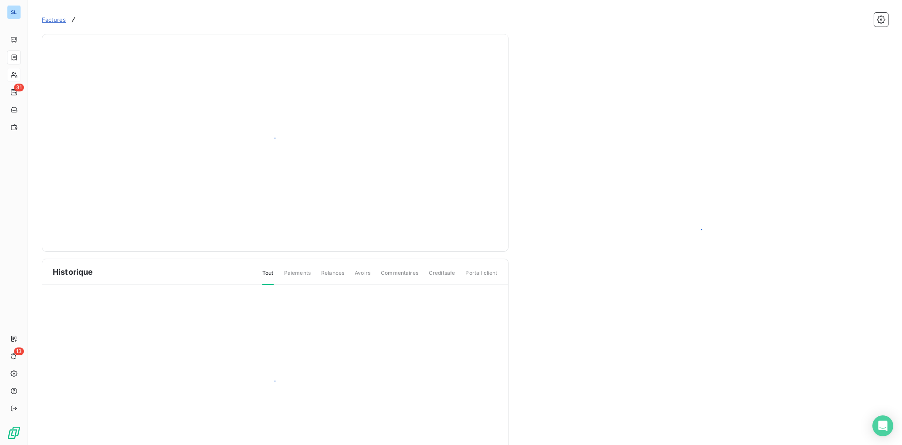
click at [100, 278] on div "Historique Tout Paiements Relances Avoirs Commentaires Creditsafe Portail client" at bounding box center [275, 360] width 466 height 202
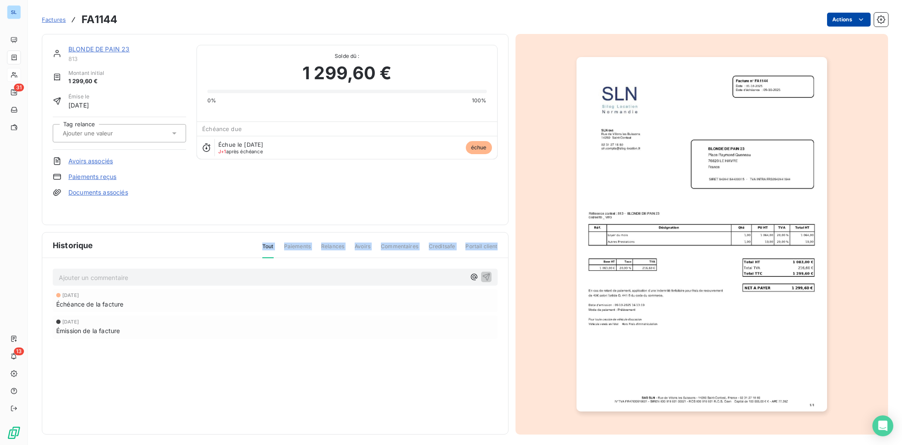
click at [846, 20] on html "SL 31 13 Factures FA1144 Actions BLONDE DE PAIN 23 813 Montant initial 1 299,60…" at bounding box center [451, 222] width 902 height 445
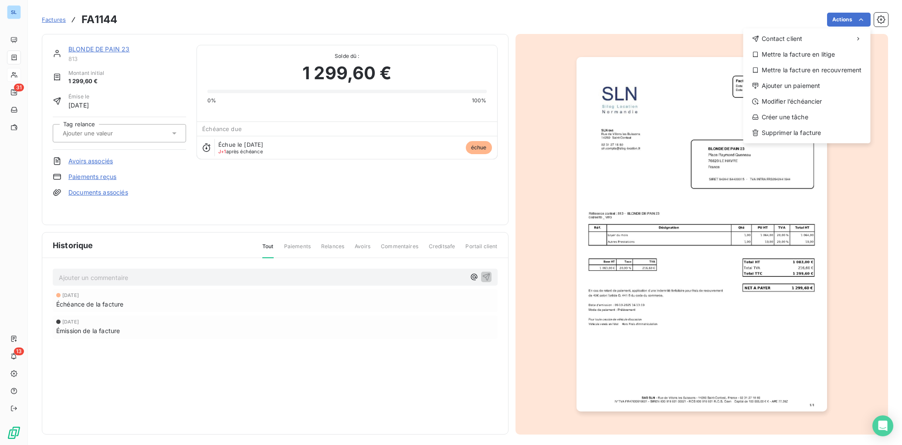
click at [431, 211] on html "SL 31 13 Factures FA1144 Actions Contact client Mettre la facture en litige Met…" at bounding box center [451, 222] width 902 height 445
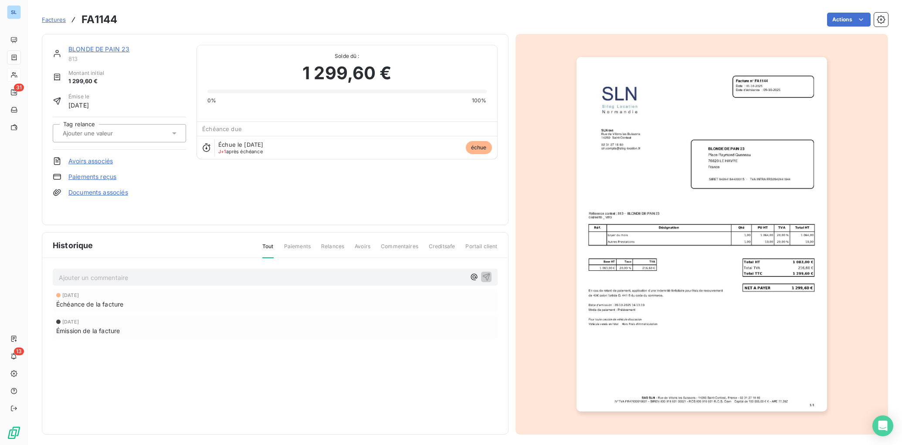
click at [105, 177] on link "Paiements reçus" at bounding box center [92, 177] width 48 height 9
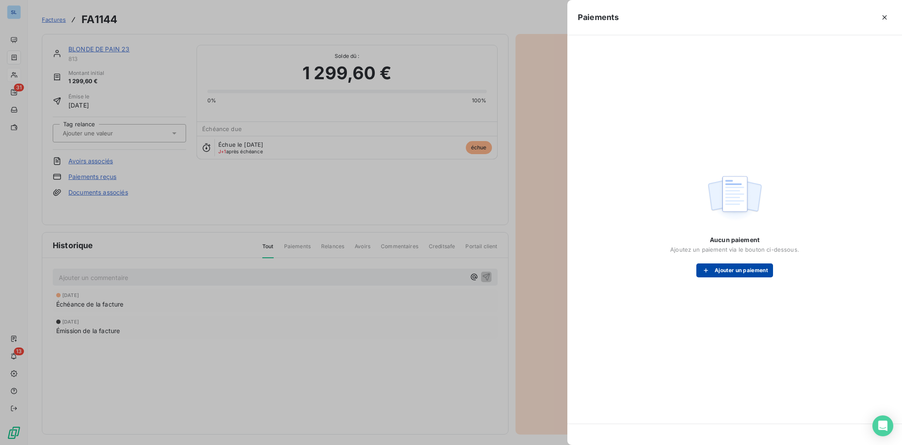
click at [733, 271] on button "Ajouter un paiement" at bounding box center [735, 271] width 77 height 14
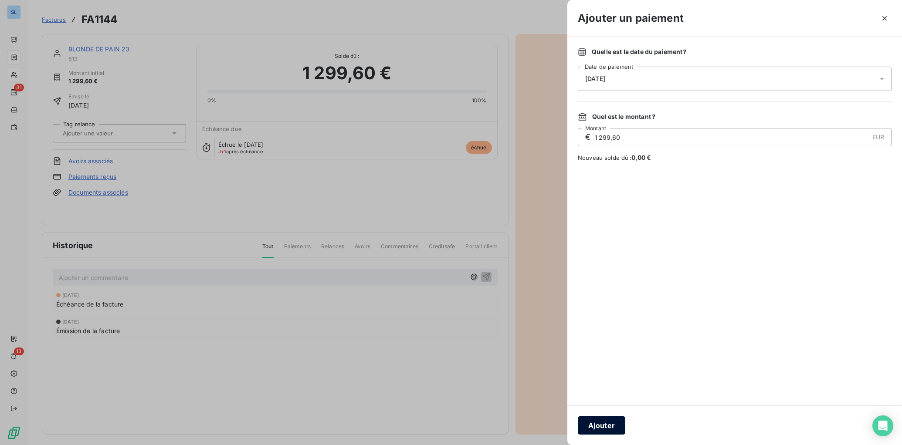
click at [607, 425] on button "Ajouter" at bounding box center [602, 426] width 48 height 18
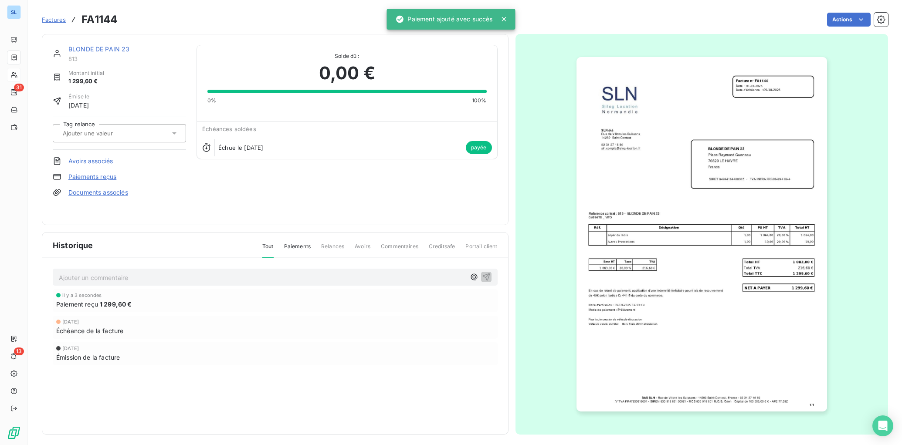
click at [101, 53] on div "BLONDE DE PAIN 23" at bounding box center [127, 49] width 118 height 9
click at [104, 49] on link "BLONDE DE PAIN 23" at bounding box center [98, 48] width 61 height 7
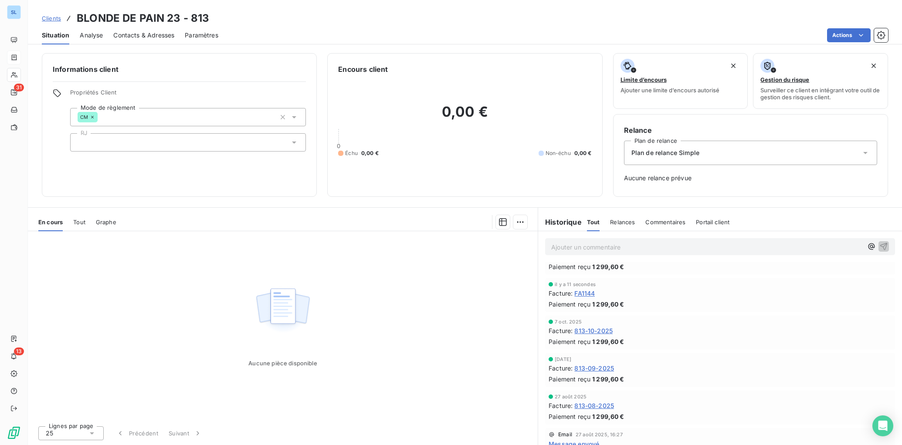
scroll to position [1111, 0]
click at [605, 330] on span "813-10-2025" at bounding box center [594, 330] width 38 height 9
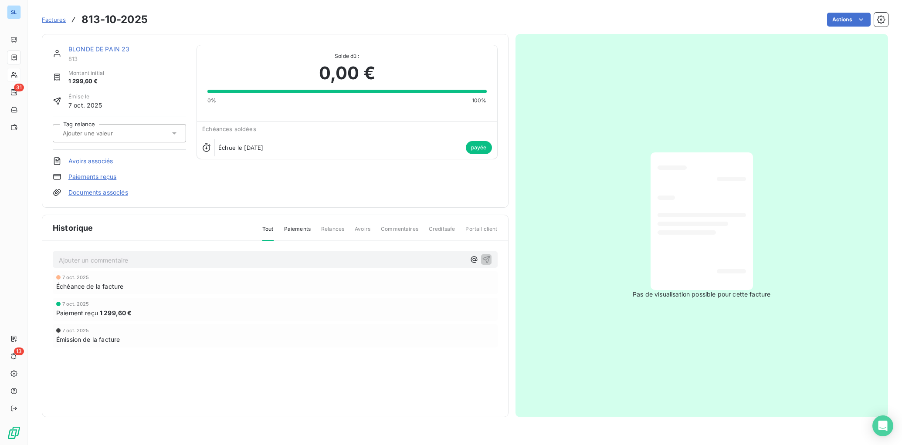
click at [111, 178] on link "Paiements reçus" at bounding box center [92, 177] width 48 height 9
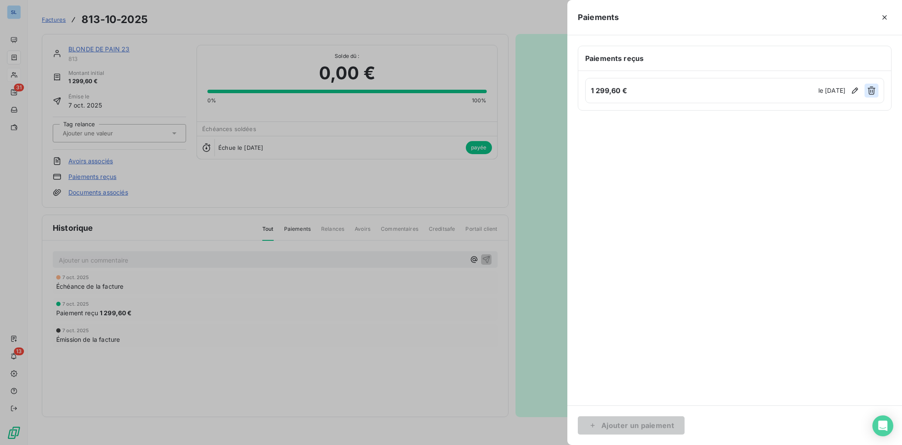
click at [872, 90] on icon "button" at bounding box center [871, 90] width 9 height 9
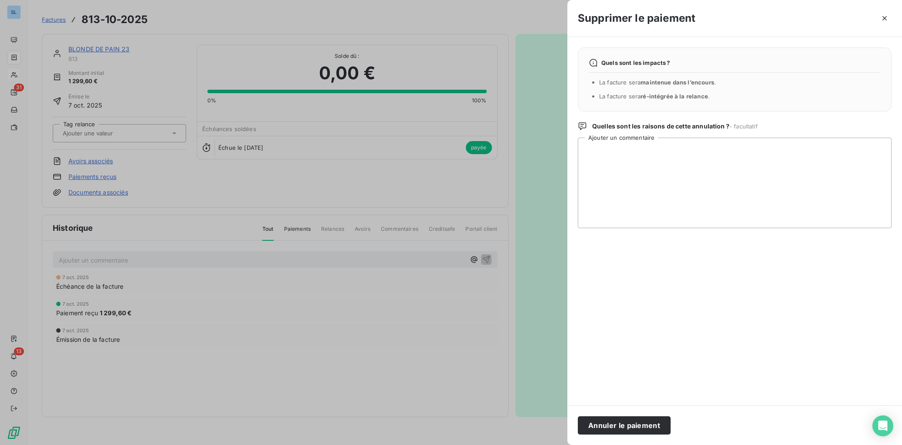
drag, startPoint x: 631, startPoint y: 424, endPoint x: 378, endPoint y: 391, distance: 255.4
click at [631, 424] on button "Annuler le paiement" at bounding box center [624, 426] width 93 height 18
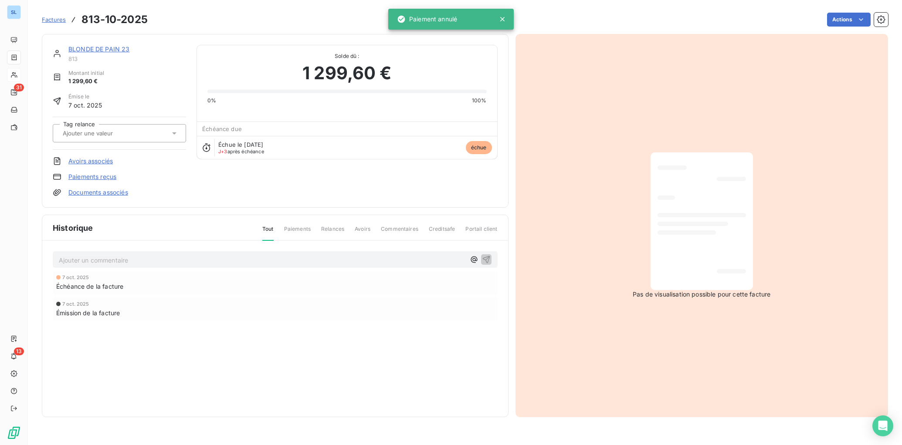
drag, startPoint x: 86, startPoint y: 52, endPoint x: 96, endPoint y: 58, distance: 11.6
click at [86, 52] on link "BLONDE DE PAIN 23" at bounding box center [98, 48] width 61 height 7
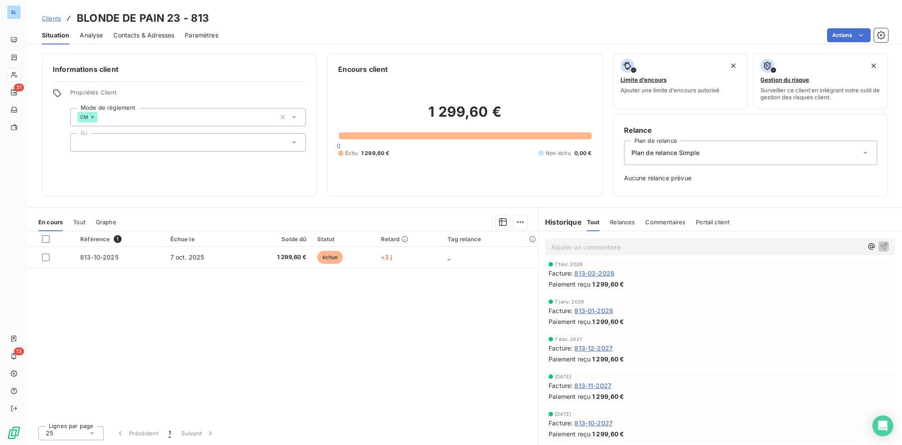
scroll to position [83, 0]
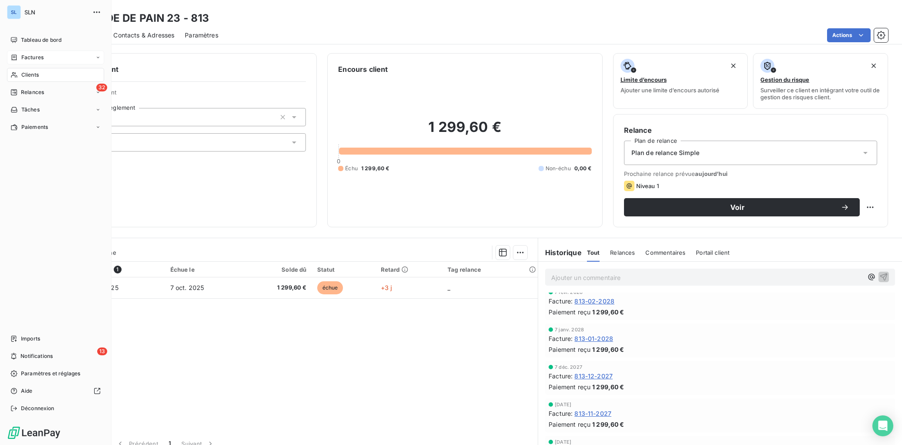
click at [31, 74] on span "Clients" at bounding box center [29, 75] width 17 height 8
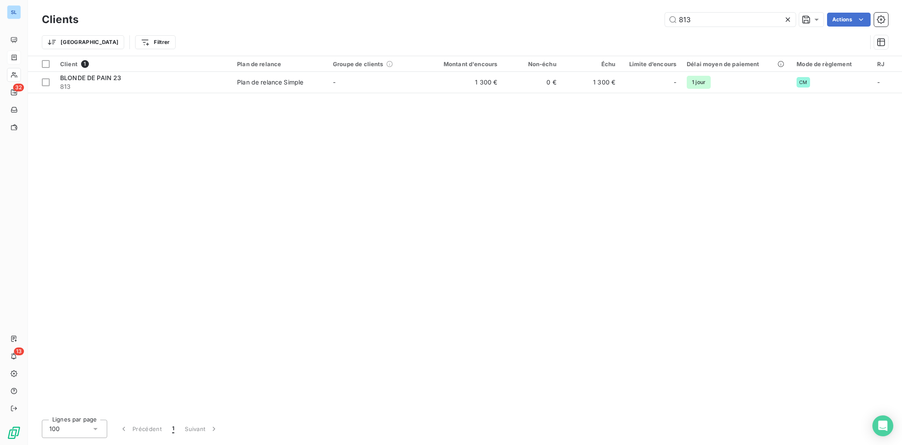
drag, startPoint x: 700, startPoint y: 23, endPoint x: 636, endPoint y: 21, distance: 65.0
click at [636, 21] on div "813 Actions" at bounding box center [488, 20] width 799 height 14
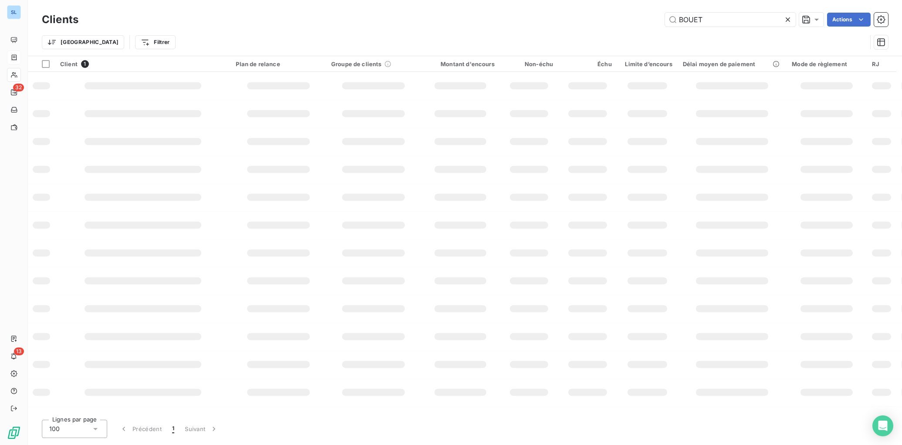
type input "BOUET"
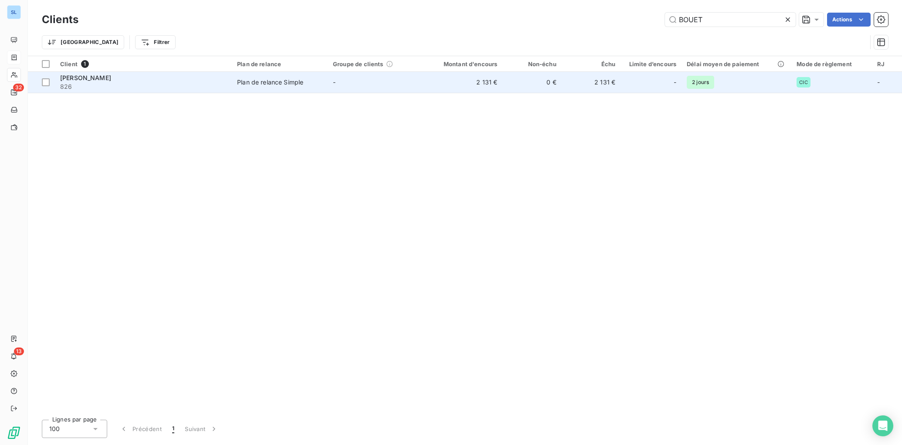
click at [84, 86] on span "826" at bounding box center [143, 86] width 167 height 9
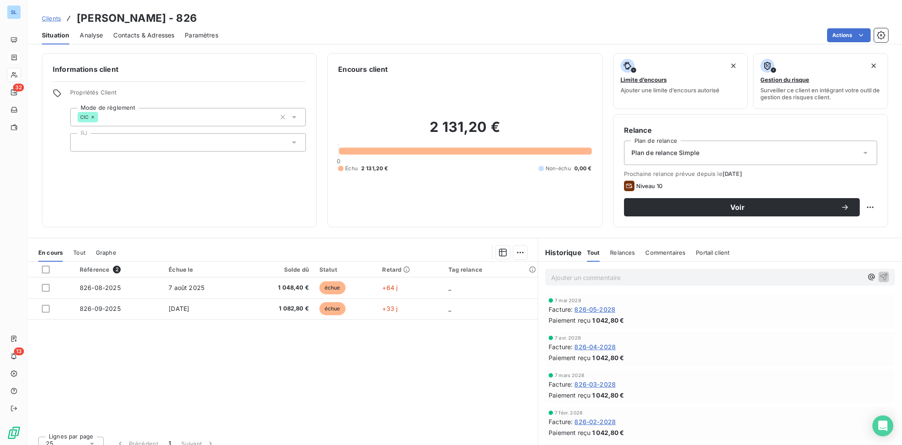
click at [633, 255] on span "Relances" at bounding box center [622, 252] width 25 height 7
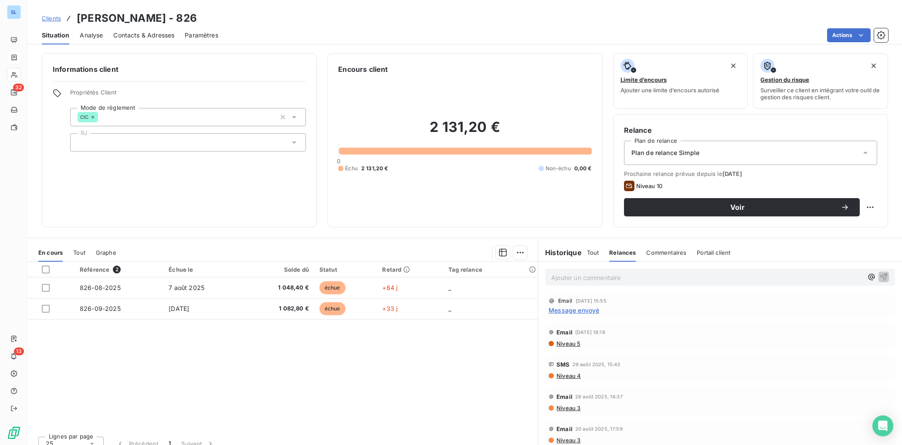
click at [660, 255] on span "Commentaires" at bounding box center [666, 252] width 40 height 7
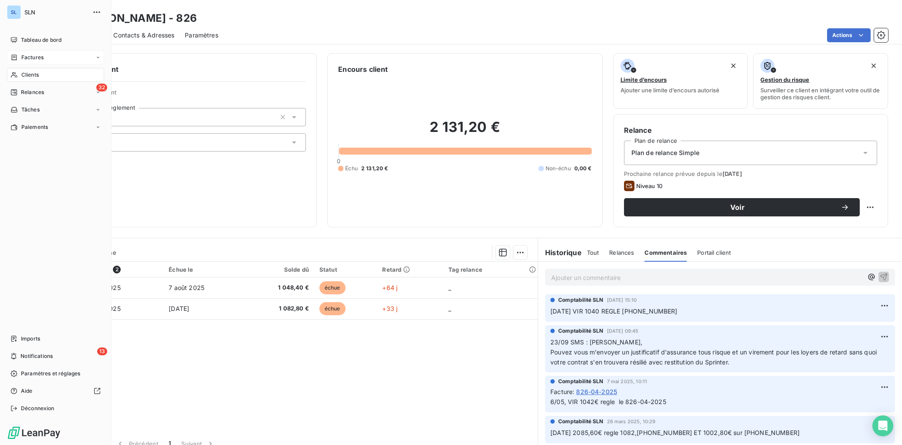
click at [25, 77] on span "Clients" at bounding box center [29, 75] width 17 height 8
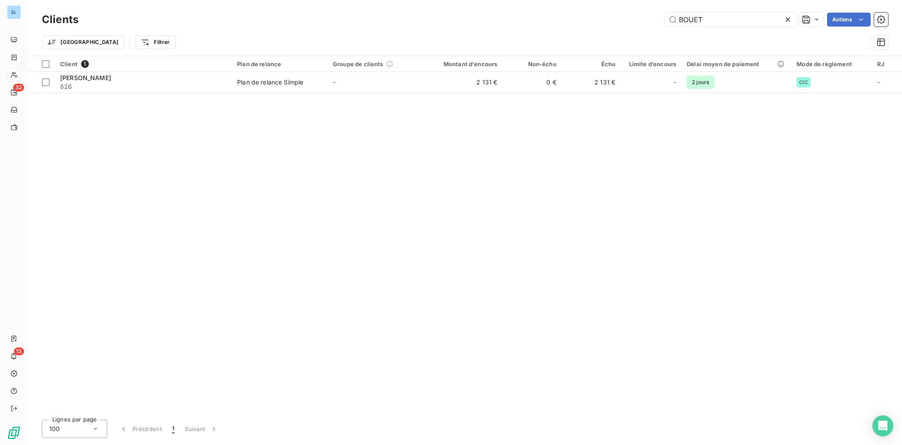
drag, startPoint x: 714, startPoint y: 21, endPoint x: 661, endPoint y: 18, distance: 53.7
click at [668, 18] on input "BOUET" at bounding box center [730, 20] width 131 height 14
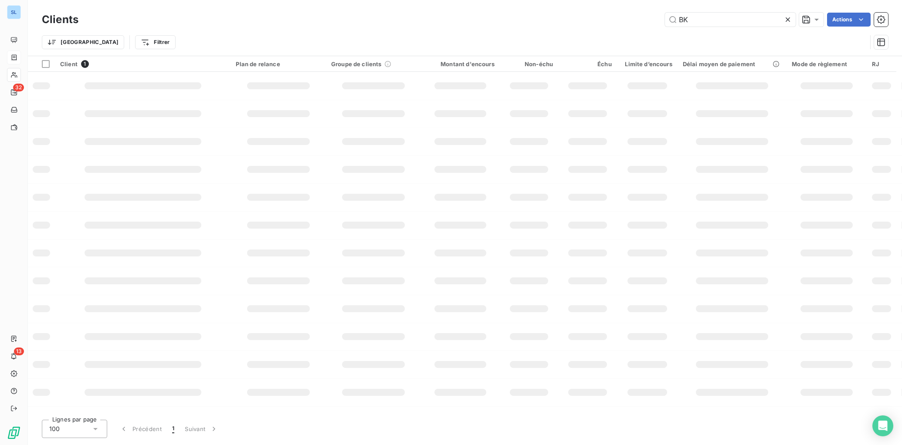
type input "BK"
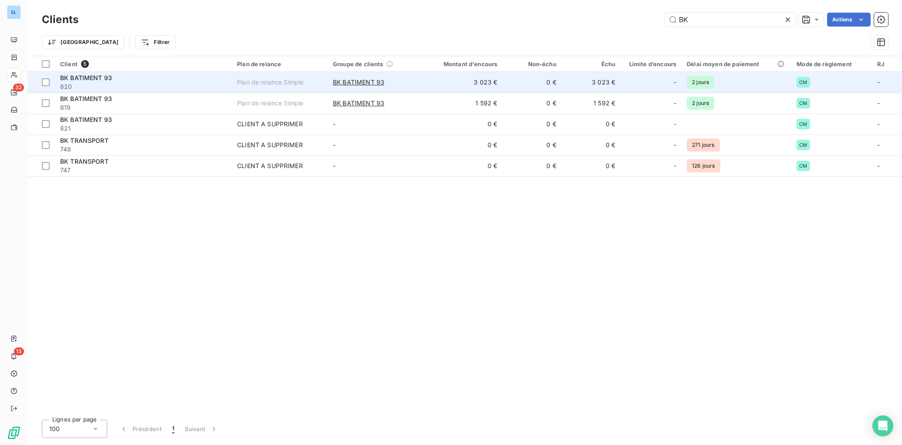
click at [118, 87] on span "820" at bounding box center [143, 86] width 167 height 9
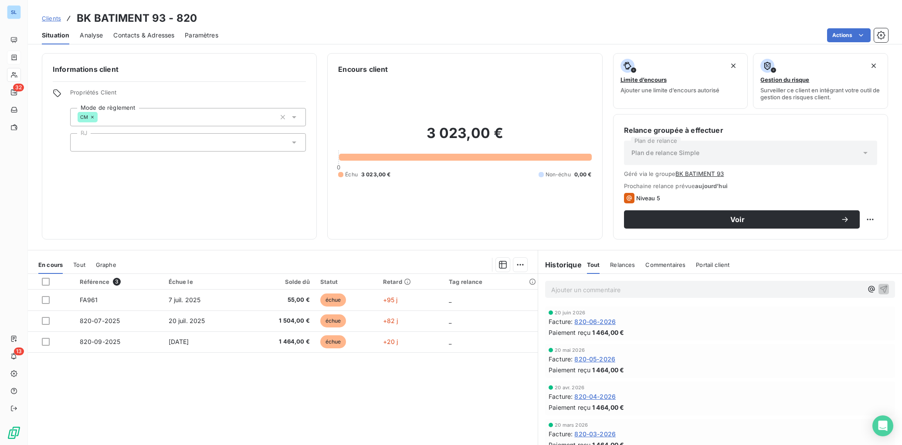
click at [625, 267] on span "Relances" at bounding box center [622, 265] width 25 height 7
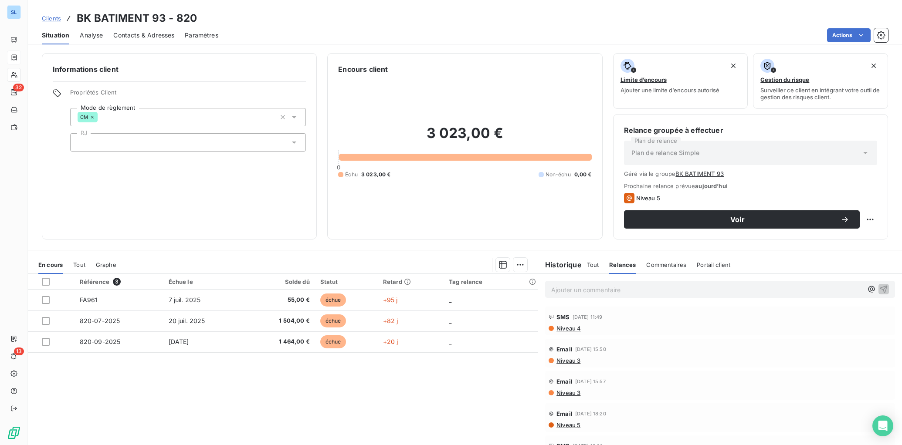
click at [656, 267] on span "Commentaires" at bounding box center [666, 265] width 40 height 7
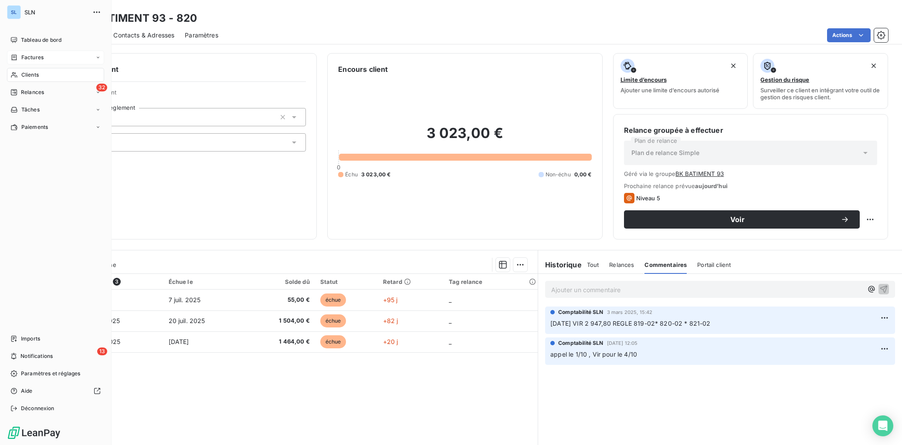
click at [32, 74] on span "Clients" at bounding box center [29, 75] width 17 height 8
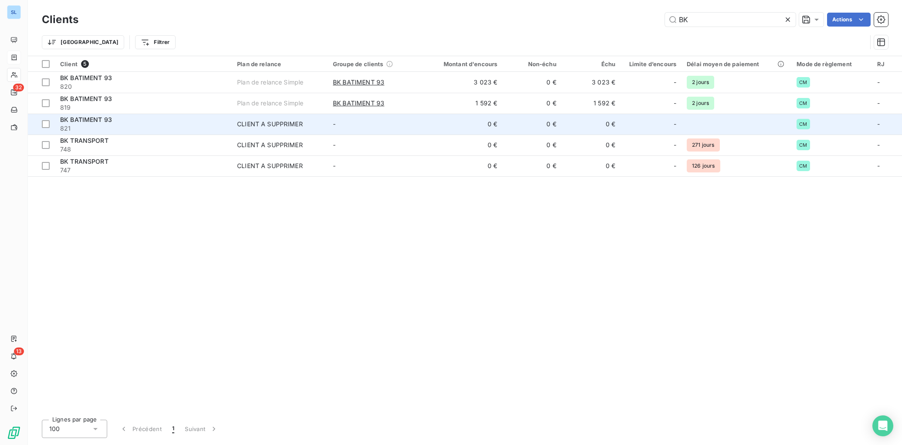
click at [150, 117] on div "BK BATIMENT 93" at bounding box center [143, 120] width 167 height 9
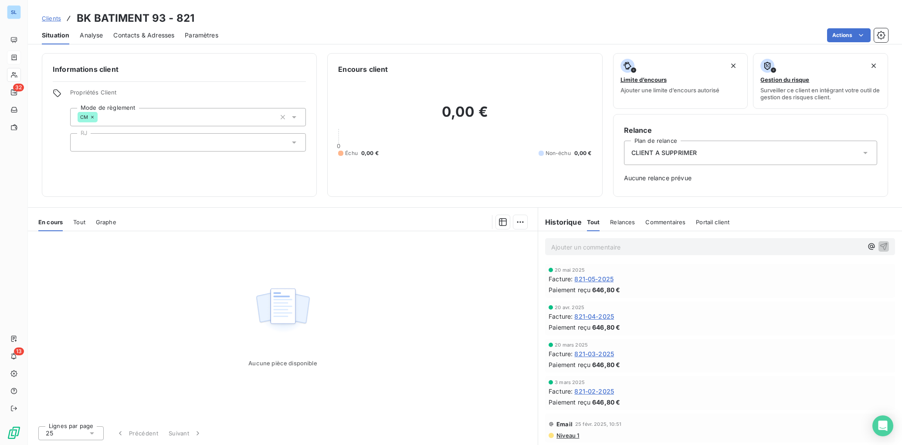
click at [649, 223] on span "Commentaires" at bounding box center [666, 222] width 40 height 7
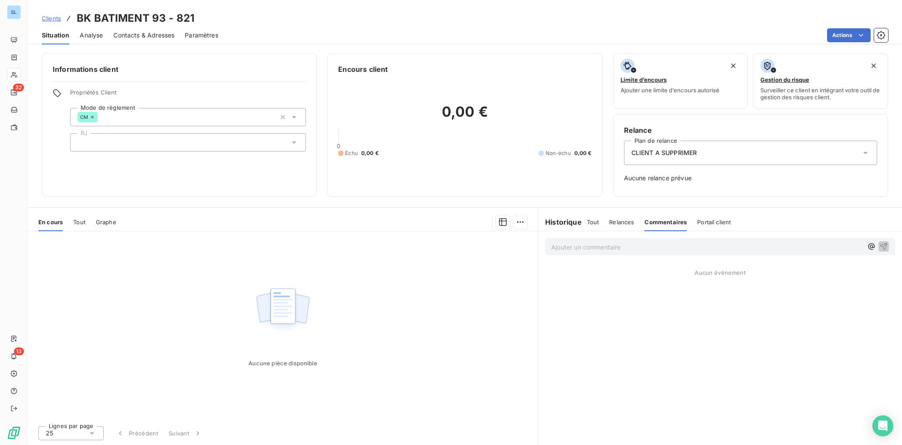
click at [614, 222] on span "Relances" at bounding box center [621, 222] width 25 height 7
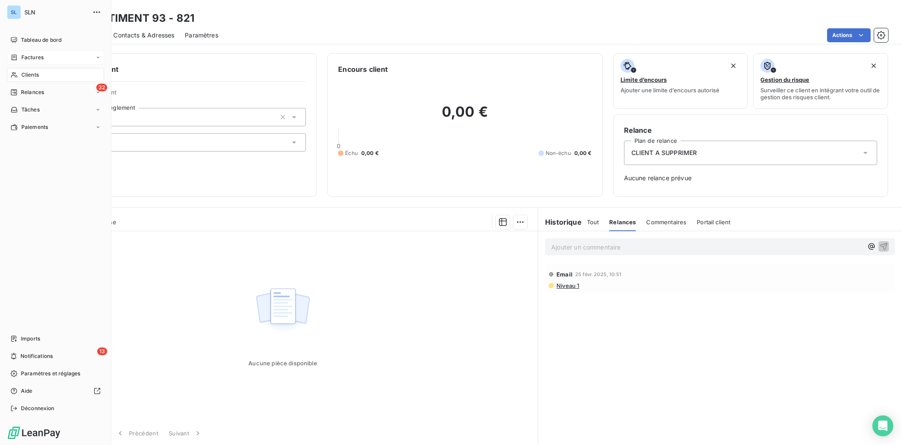
click at [26, 75] on span "Clients" at bounding box center [29, 75] width 17 height 8
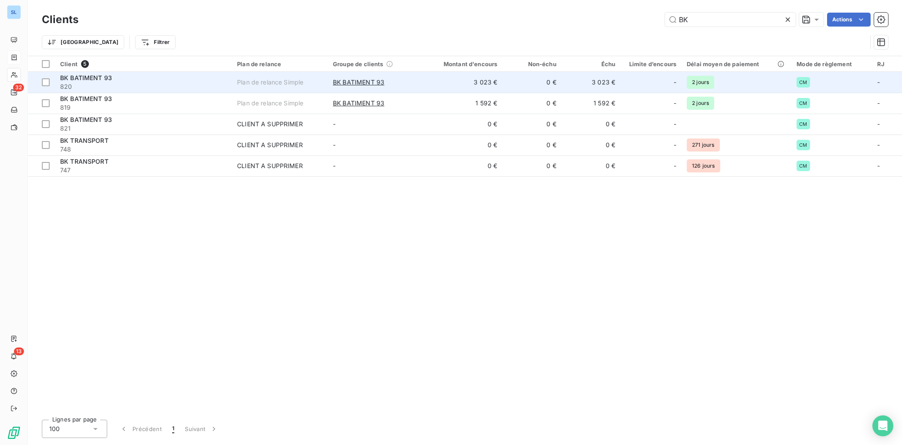
click at [99, 85] on span "820" at bounding box center [143, 86] width 167 height 9
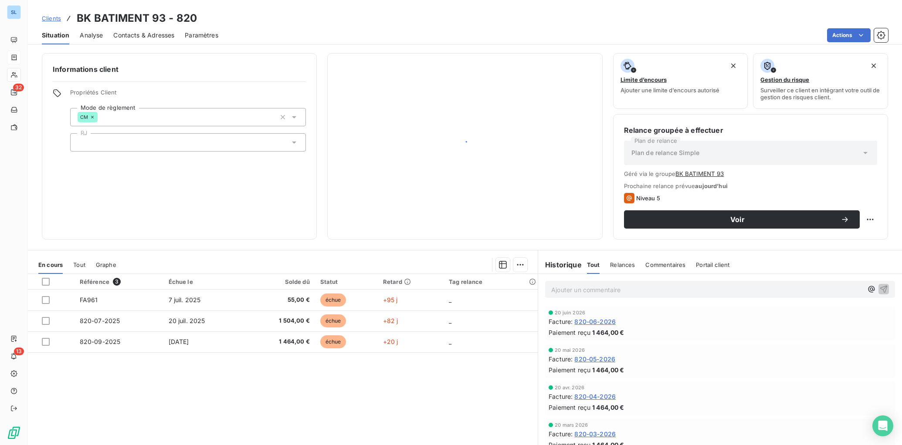
scroll to position [1, 0]
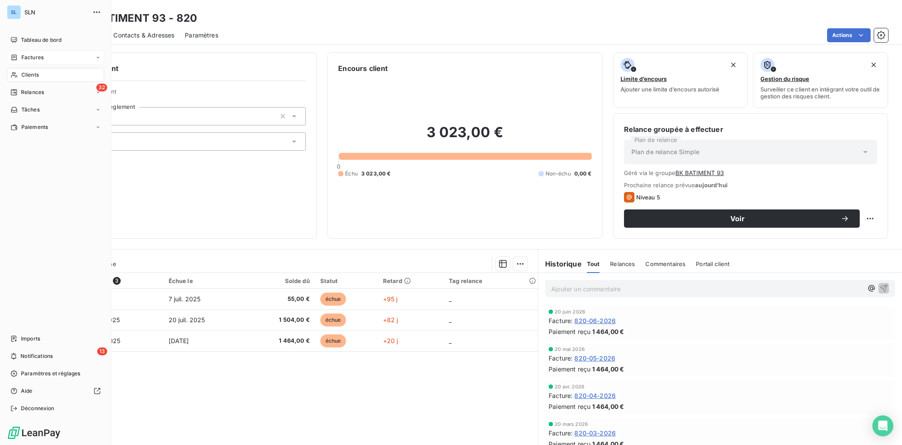
drag, startPoint x: 29, startPoint y: 58, endPoint x: 42, endPoint y: 62, distance: 13.5
click at [29, 58] on span "Factures" at bounding box center [32, 58] width 22 height 8
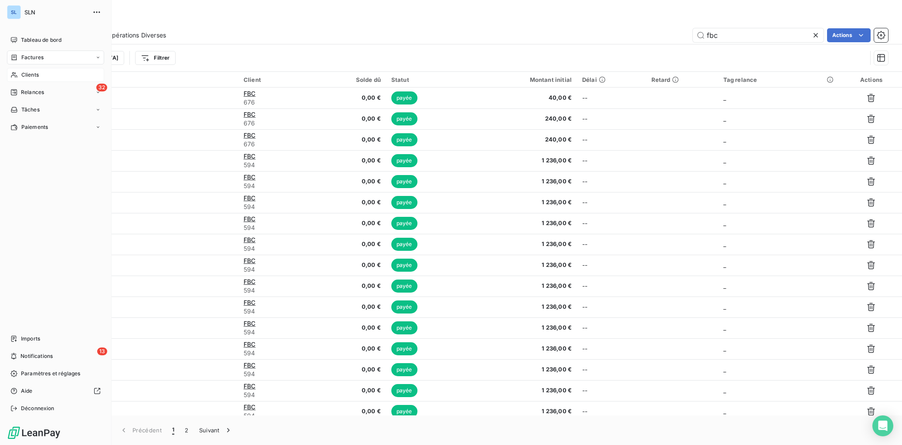
click at [28, 77] on span "Clients" at bounding box center [29, 75] width 17 height 8
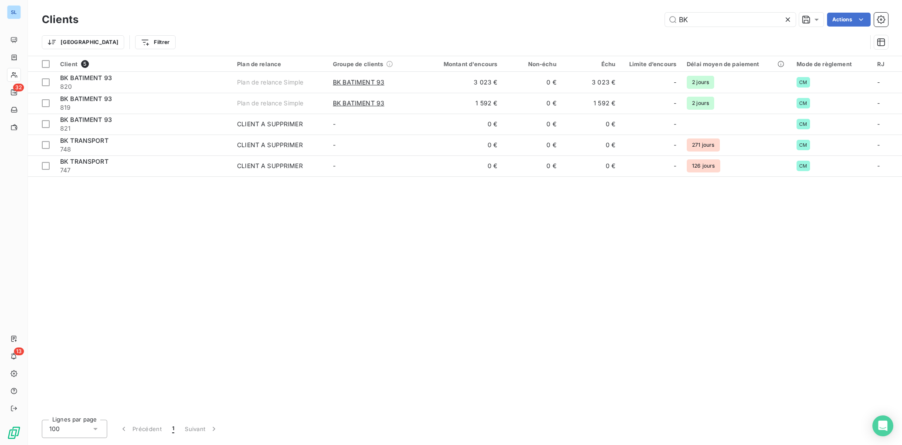
drag, startPoint x: 704, startPoint y: 23, endPoint x: 659, endPoint y: 14, distance: 46.2
click at [660, 14] on div "BK Actions" at bounding box center [488, 20] width 799 height 14
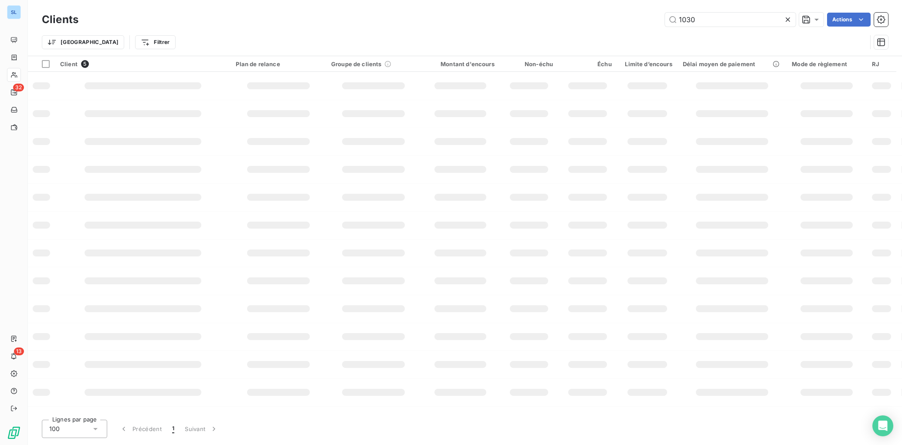
type input "1030"
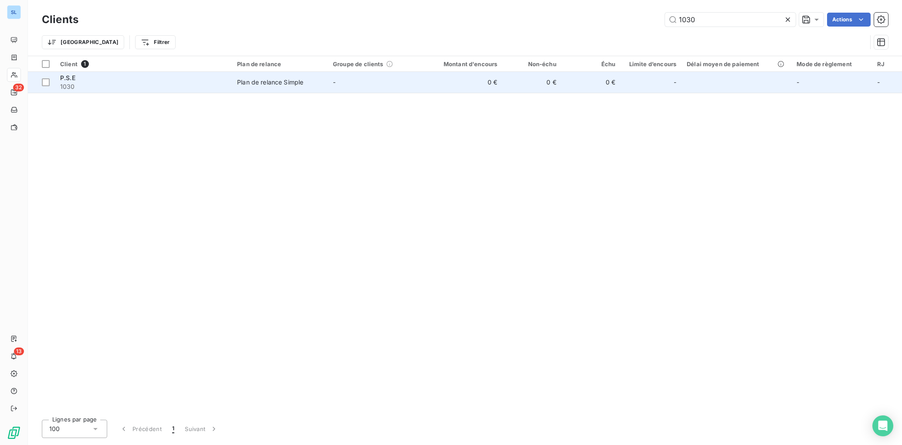
click at [320, 89] on td "Plan de relance Simple" at bounding box center [280, 82] width 96 height 21
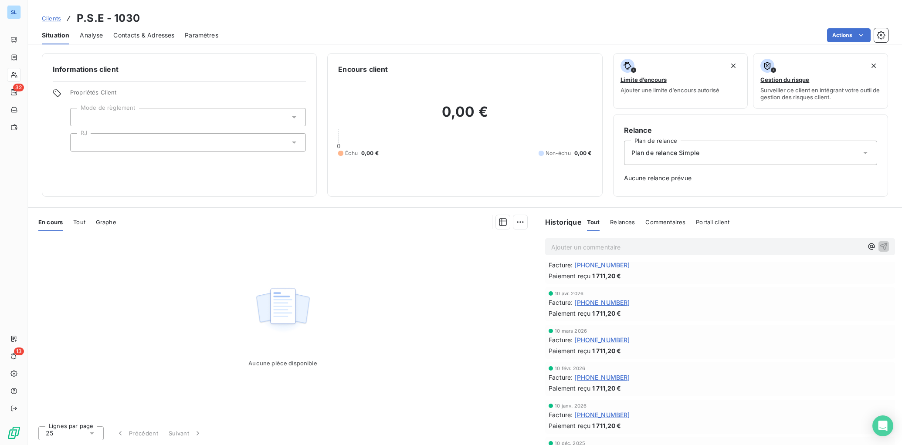
scroll to position [1166, 0]
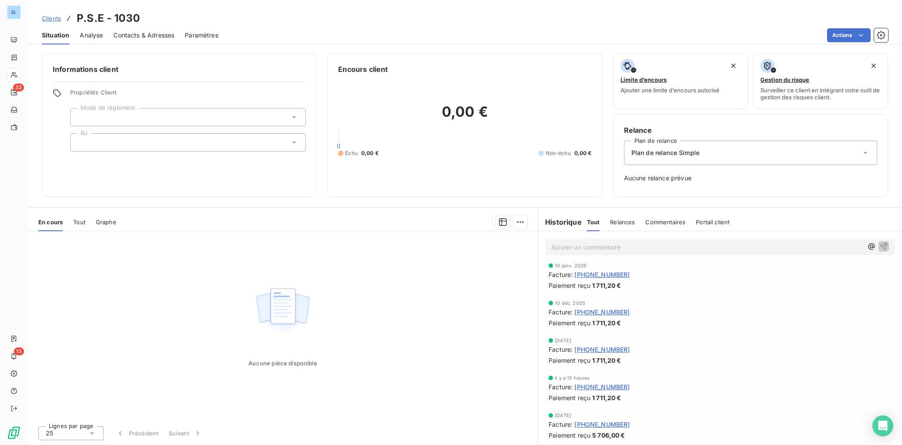
click at [609, 427] on span "1030-09-2025" at bounding box center [602, 424] width 55 height 9
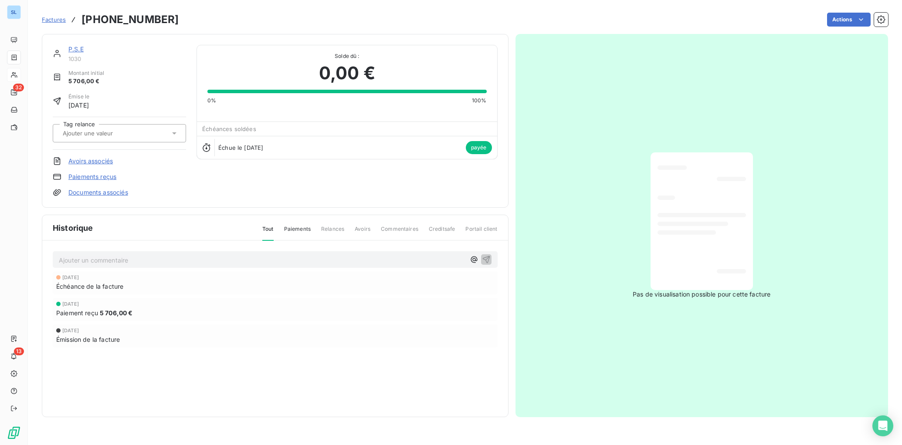
click at [88, 178] on link "Paiements reçus" at bounding box center [92, 177] width 48 height 9
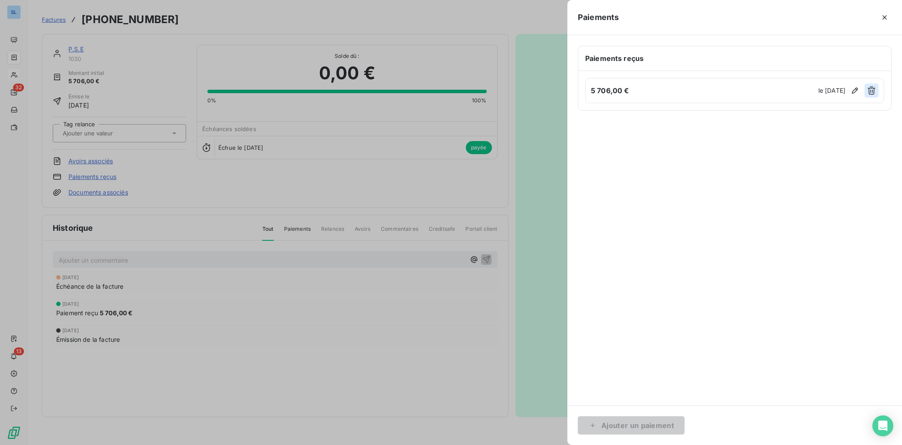
click at [870, 88] on icon "button" at bounding box center [872, 91] width 8 height 8
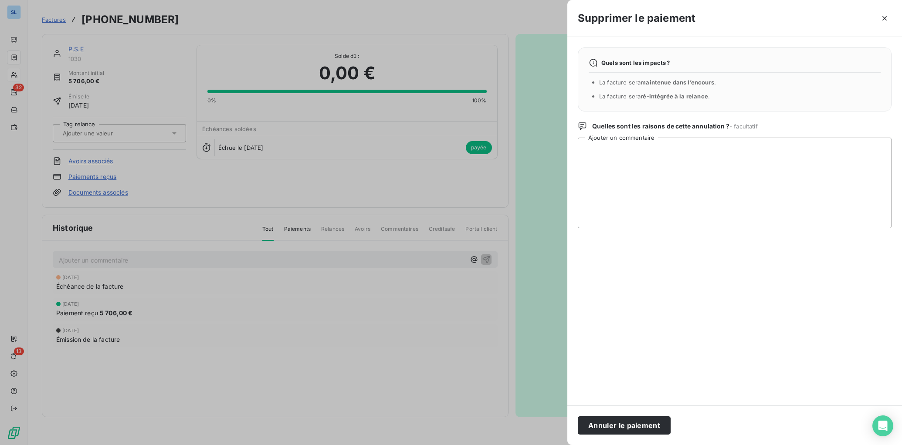
click at [617, 427] on button "Annuler le paiement" at bounding box center [624, 426] width 93 height 18
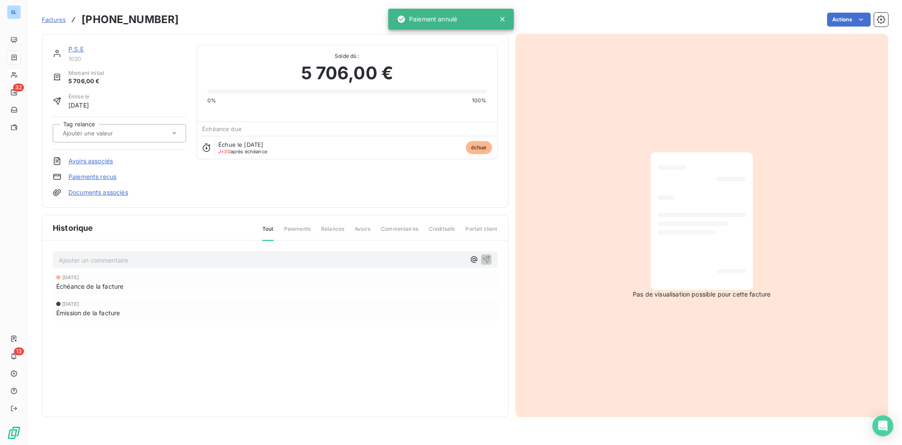
click at [102, 175] on link "Paiements reçus" at bounding box center [92, 177] width 48 height 9
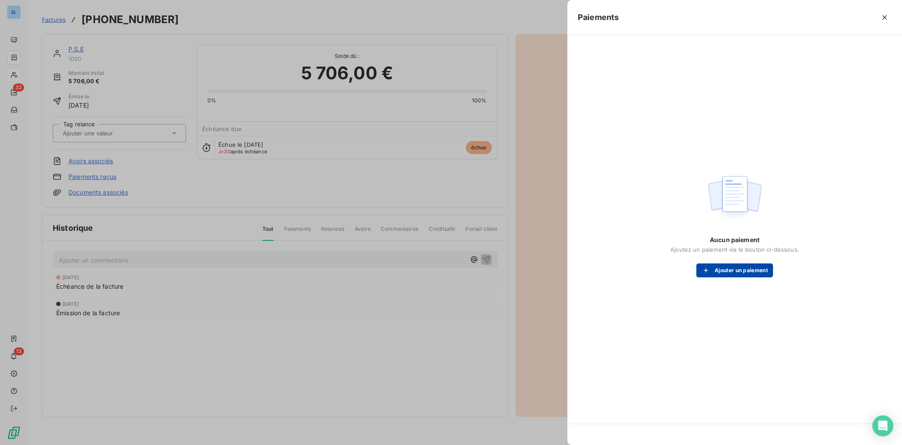
click at [753, 270] on button "Ajouter un paiement" at bounding box center [735, 271] width 77 height 14
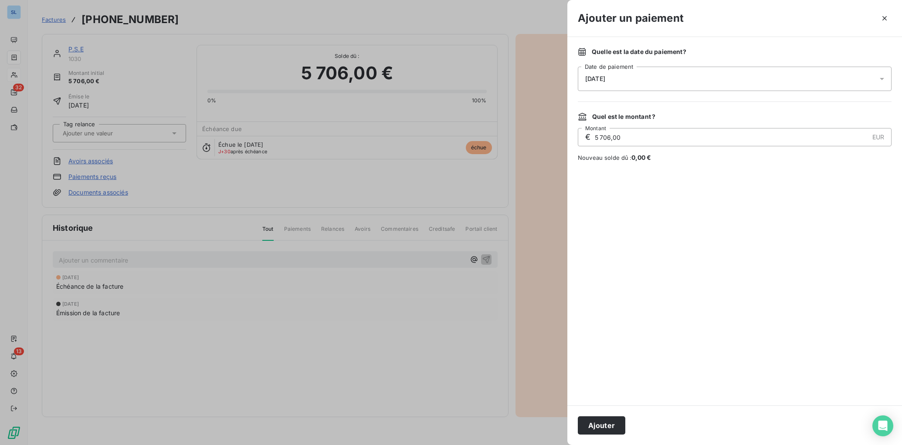
drag, startPoint x: 632, startPoint y: 140, endPoint x: 563, endPoint y: 138, distance: 68.5
click at [564, 445] on div "Ajouter un paiement Quelle est la date du paiement ? 10/10/2025 Date de paiemen…" at bounding box center [451, 445] width 902 height 0
type input "5 446,80"
click at [602, 424] on button "Ajouter" at bounding box center [602, 426] width 48 height 18
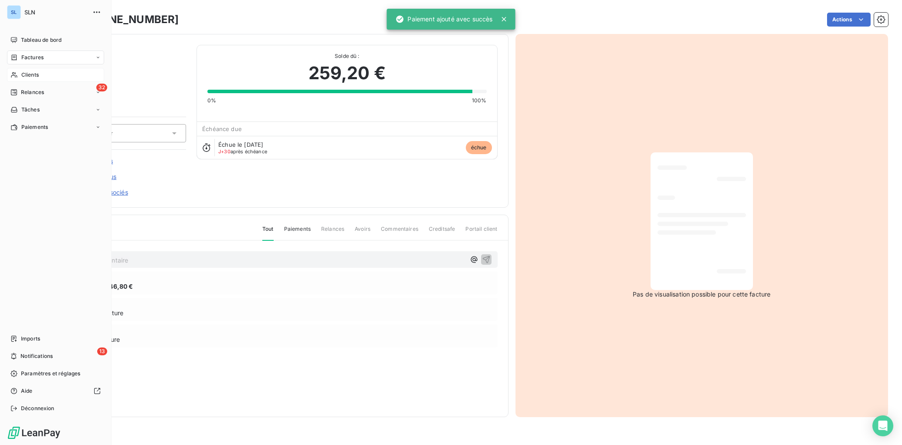
drag, startPoint x: 33, startPoint y: 75, endPoint x: 88, endPoint y: 82, distance: 55.3
click at [33, 75] on span "Clients" at bounding box center [29, 75] width 17 height 8
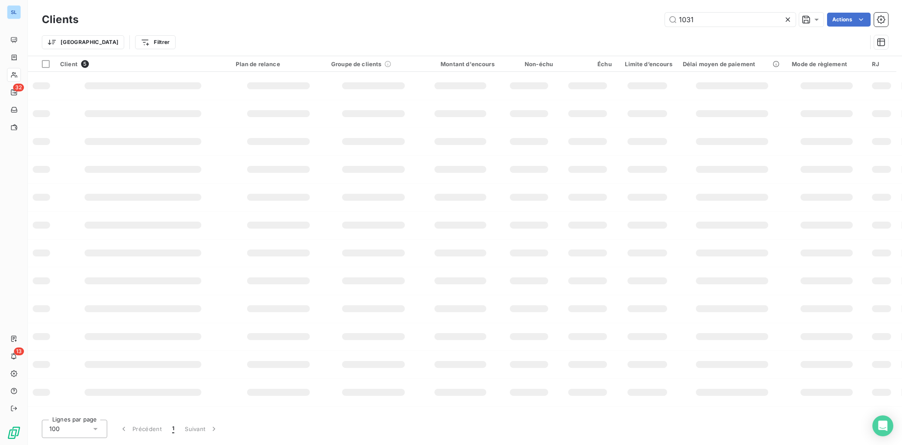
type input "1031"
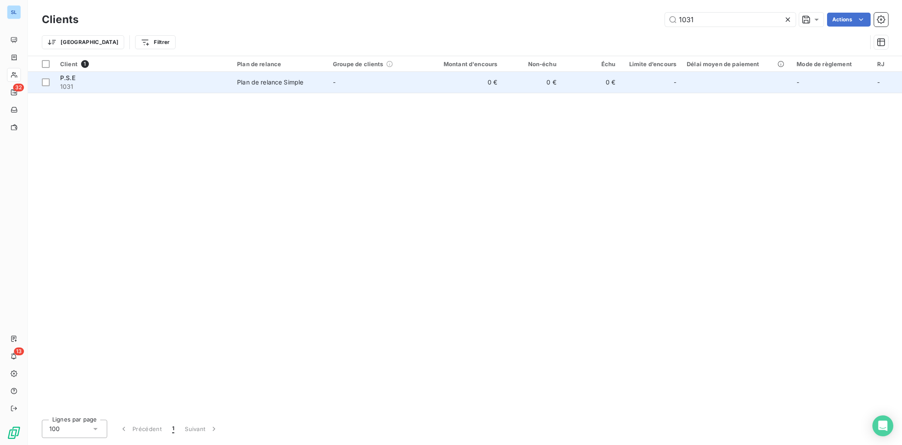
click at [208, 84] on span "1031" at bounding box center [143, 86] width 167 height 9
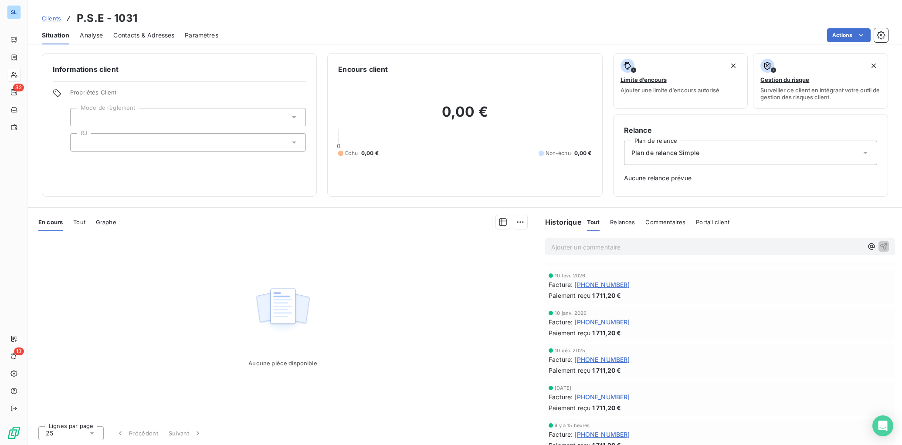
scroll to position [1166, 0]
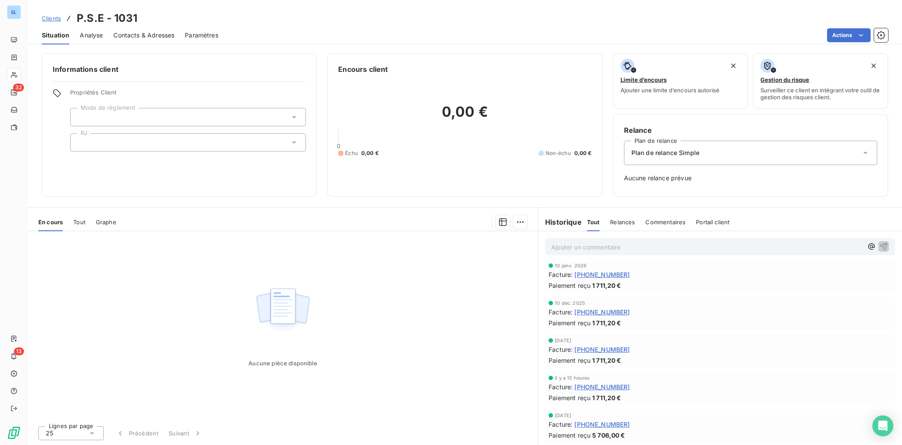
click at [588, 425] on span "1031-09-2025" at bounding box center [602, 424] width 55 height 9
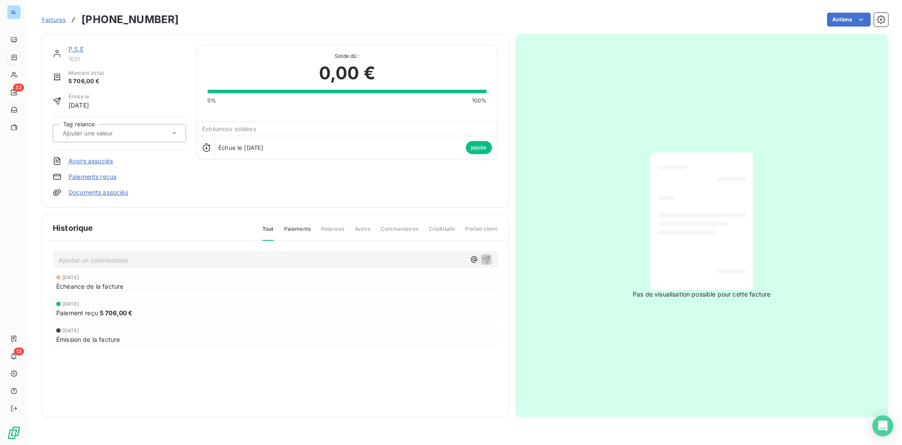
click at [97, 176] on link "Paiements reçus" at bounding box center [92, 177] width 48 height 9
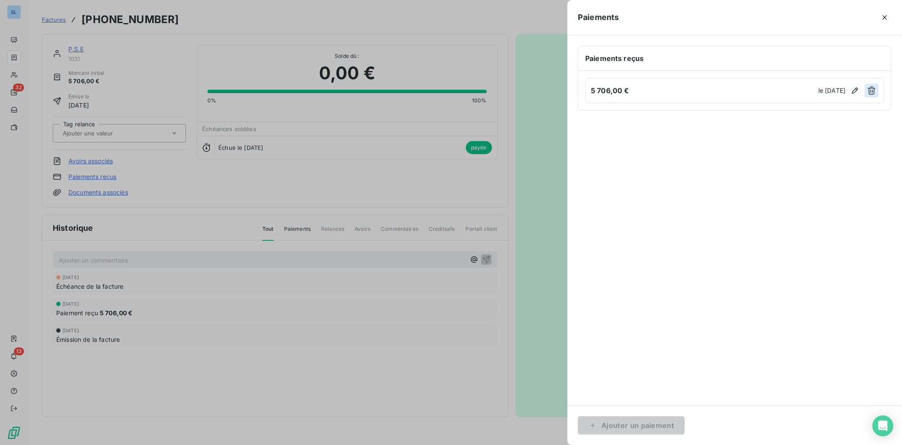
click at [869, 89] on icon "button" at bounding box center [872, 91] width 8 height 8
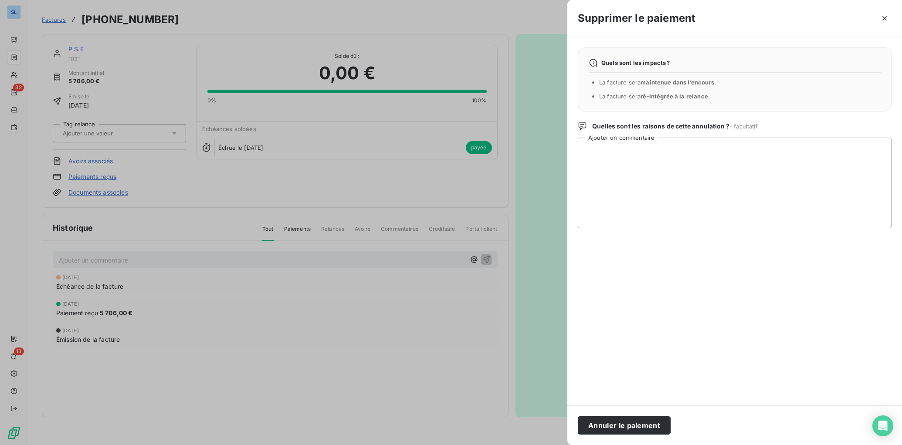
click at [636, 426] on button "Annuler le paiement" at bounding box center [624, 426] width 93 height 18
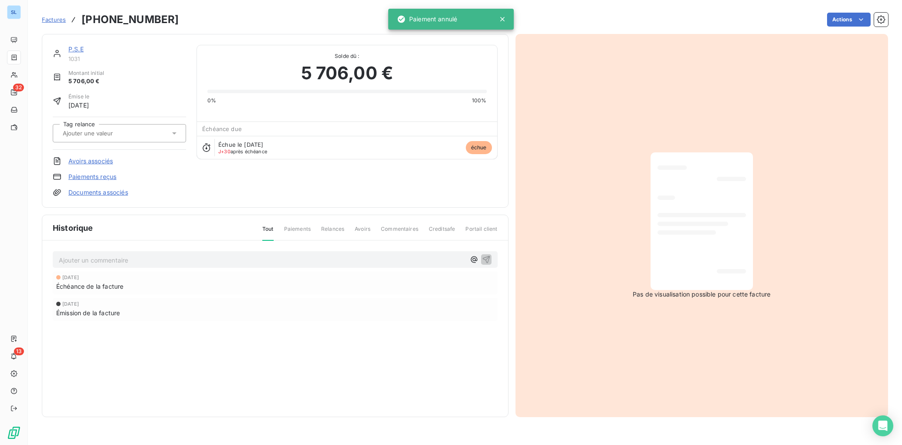
click at [369, 392] on div "Historique Tout Paiements Relances Avoirs Commentaires Creditsafe Portail clien…" at bounding box center [275, 316] width 466 height 202
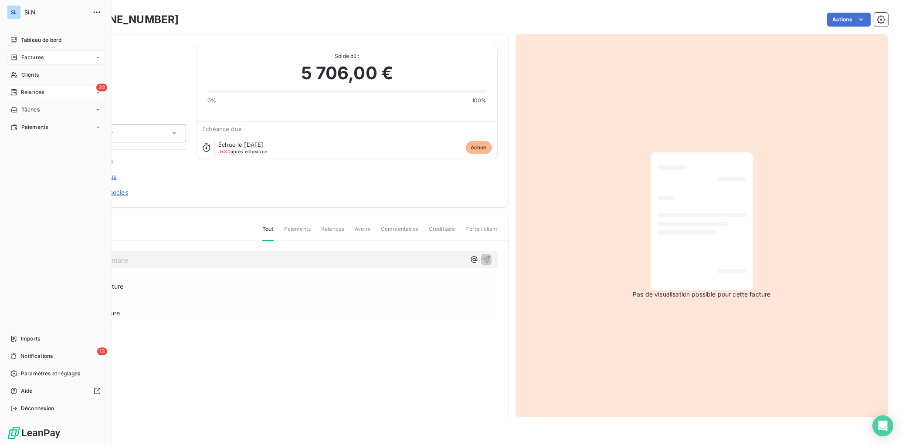
click at [27, 89] on span "Relances" at bounding box center [32, 92] width 23 height 8
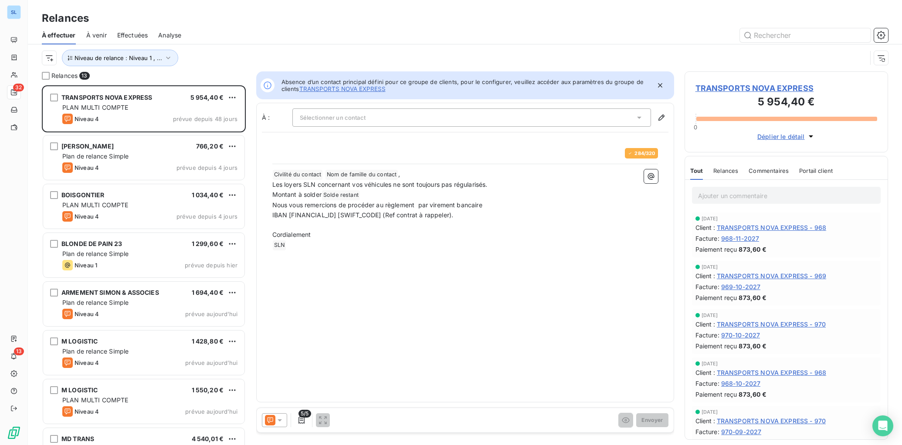
scroll to position [360, 204]
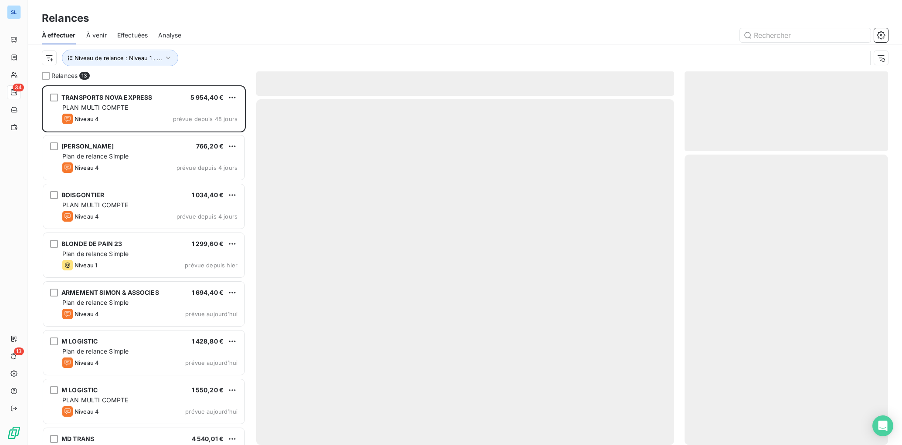
scroll to position [360, 204]
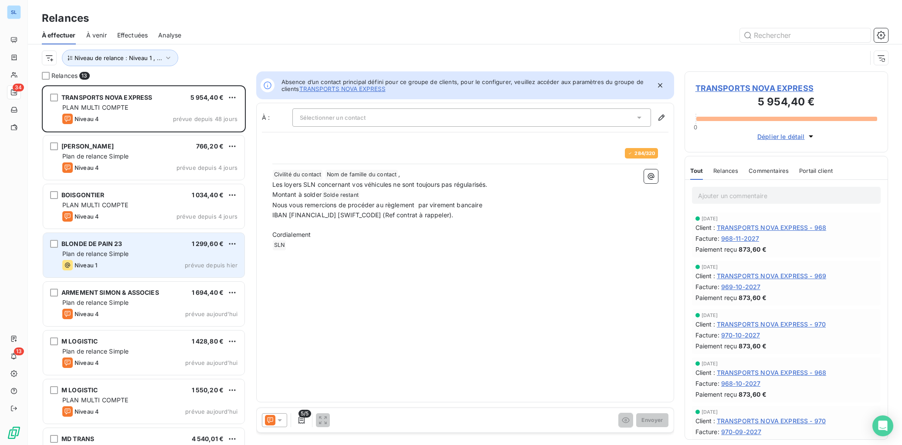
click at [96, 264] on span "Niveau 1" at bounding box center [86, 265] width 23 height 7
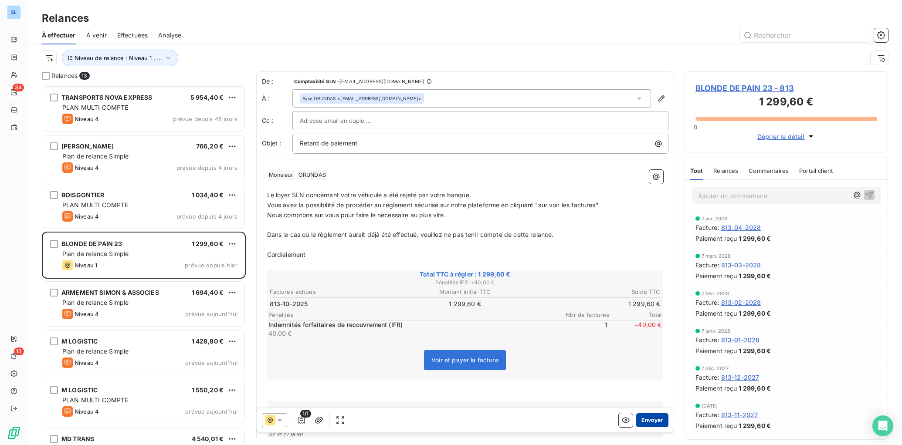
click at [657, 422] on button "Envoyer" at bounding box center [652, 421] width 32 height 14
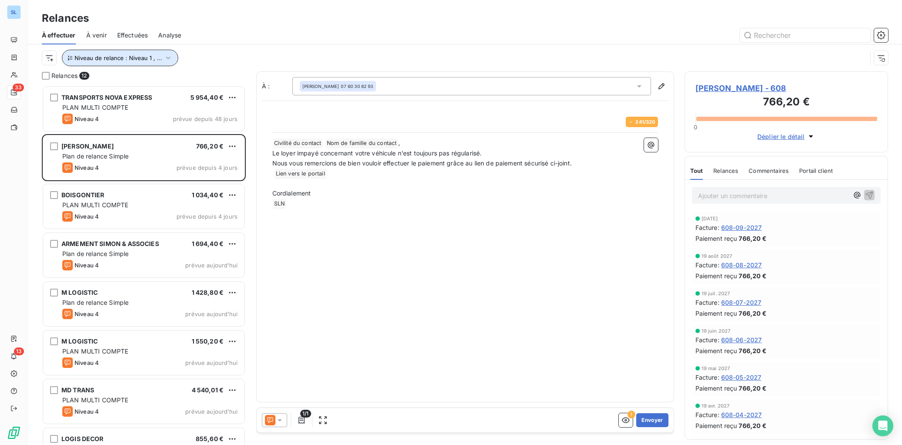
click at [105, 58] on span "Niveau de relance : Niveau 1 , ..." at bounding box center [119, 57] width 88 height 7
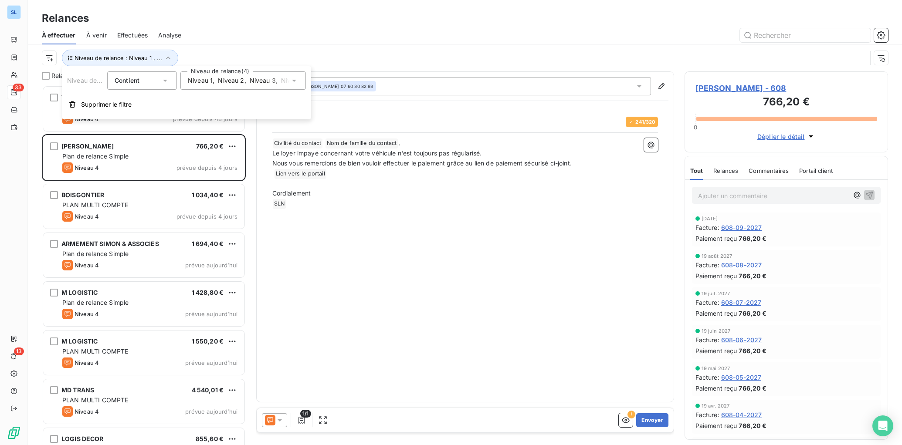
click at [258, 83] on span "Niveau 3" at bounding box center [263, 80] width 26 height 9
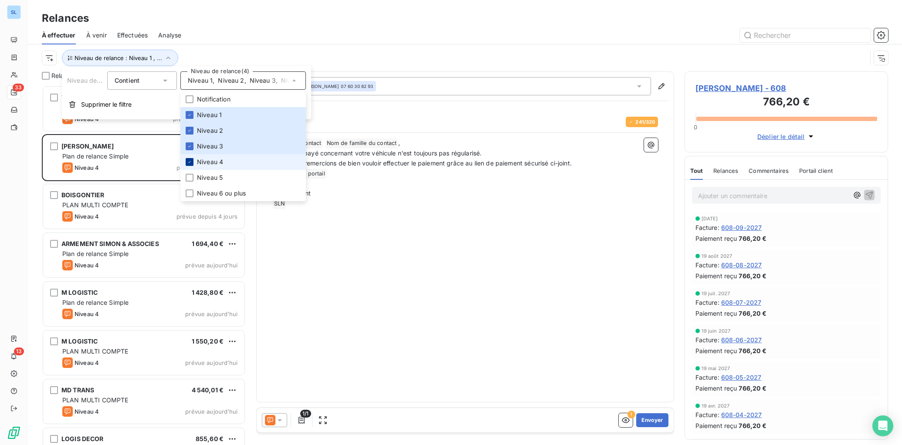
click at [191, 162] on icon at bounding box center [189, 162] width 5 height 5
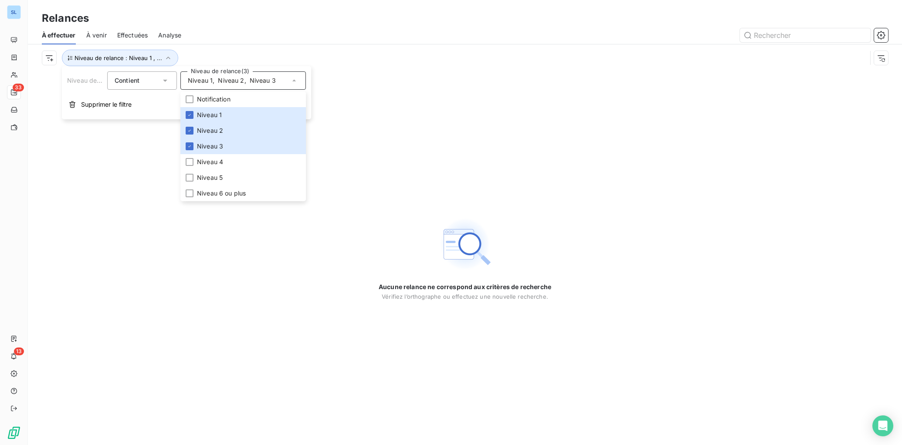
drag, startPoint x: 91, startPoint y: 275, endPoint x: 99, endPoint y: 274, distance: 8.3
click at [91, 275] on div "Aucune relance ne correspond aux critères de recherche [PERSON_NAME] l’orthogra…" at bounding box center [465, 258] width 874 height 374
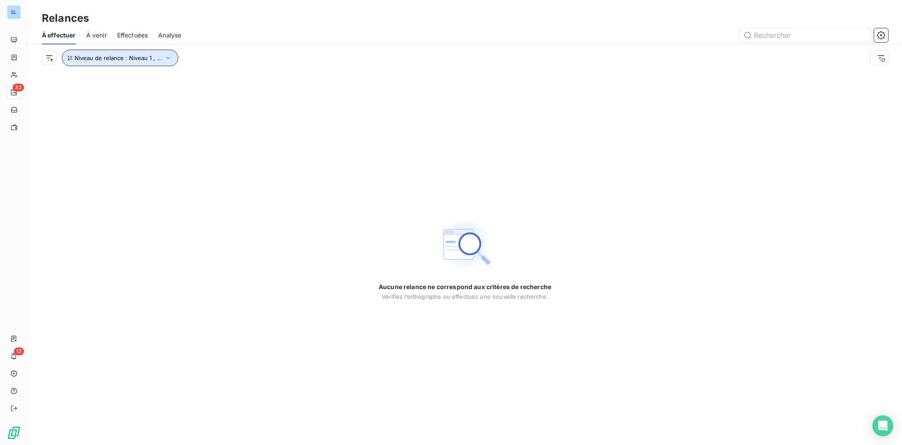
click at [159, 60] on span "Niveau de relance : Niveau 1 , ..." at bounding box center [119, 57] width 88 height 7
click at [222, 82] on span "Niveau 2" at bounding box center [231, 80] width 26 height 9
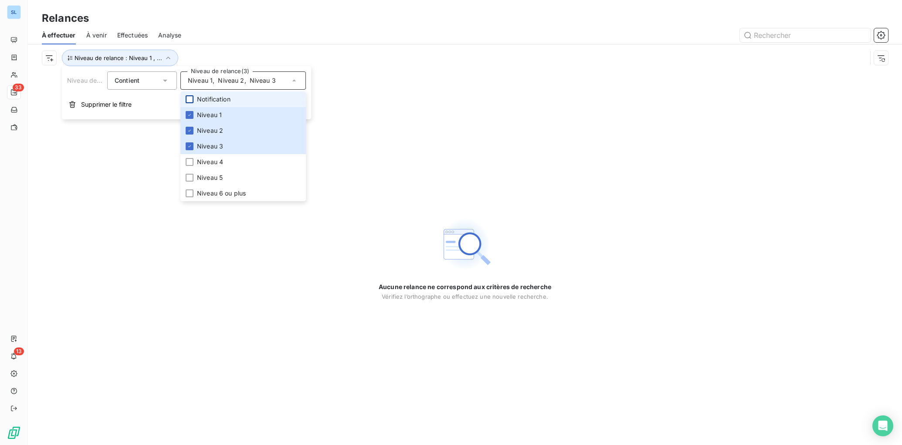
click at [188, 99] on div at bounding box center [190, 99] width 8 height 8
click at [189, 100] on icon at bounding box center [189, 100] width 3 height 2
click at [189, 114] on icon at bounding box center [189, 114] width 5 height 5
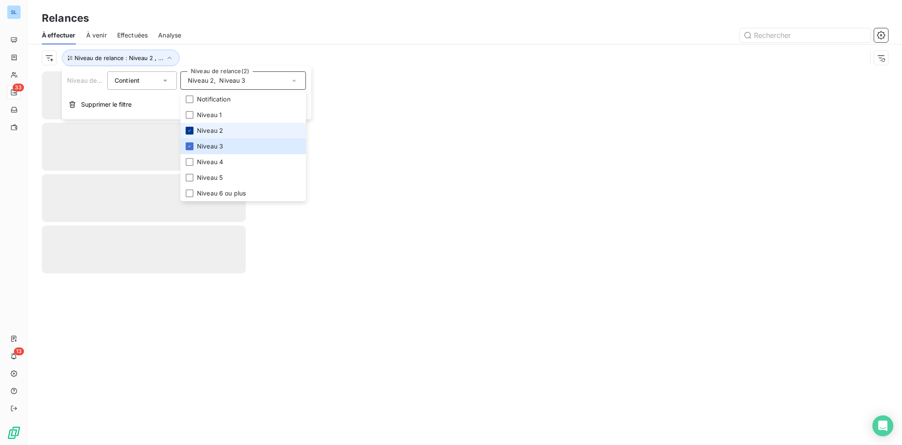
click at [191, 131] on icon at bounding box center [189, 130] width 5 height 5
drag, startPoint x: 190, startPoint y: 149, endPoint x: 191, endPoint y: 165, distance: 16.2
click at [190, 149] on icon at bounding box center [189, 146] width 5 height 5
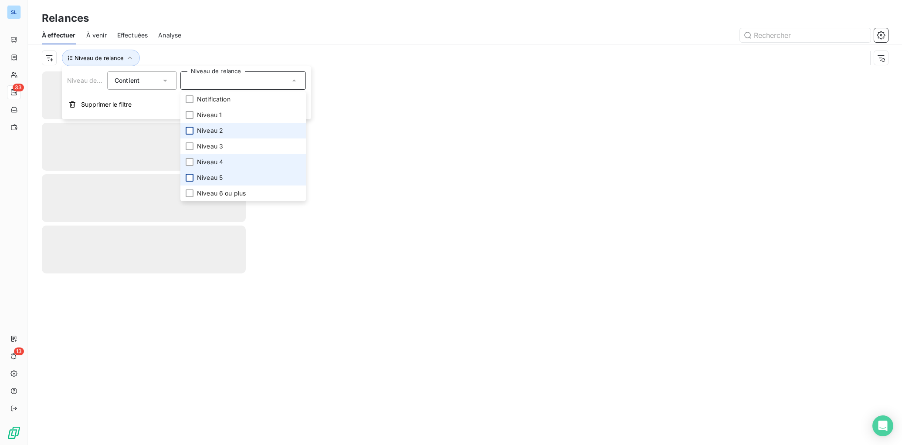
drag, startPoint x: 190, startPoint y: 160, endPoint x: 189, endPoint y: 180, distance: 20.1
click at [190, 160] on div at bounding box center [190, 162] width 8 height 8
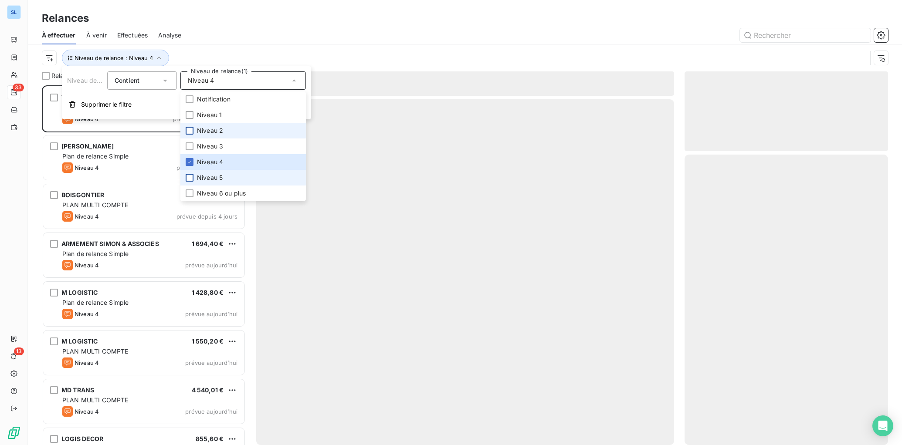
click at [189, 177] on div at bounding box center [190, 178] width 8 height 8
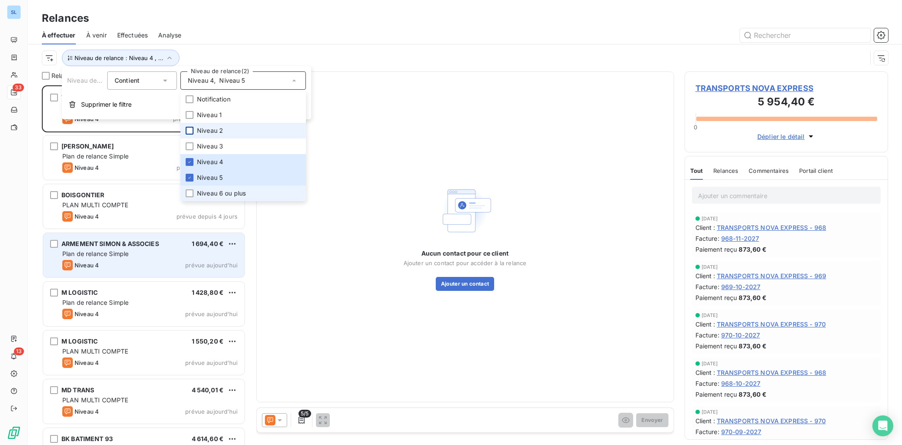
scroll to position [360, 204]
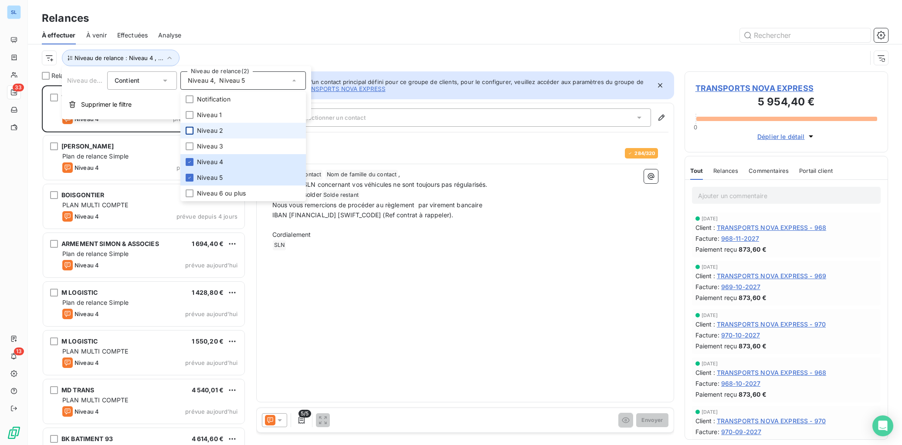
click at [327, 31] on div at bounding box center [540, 35] width 697 height 14
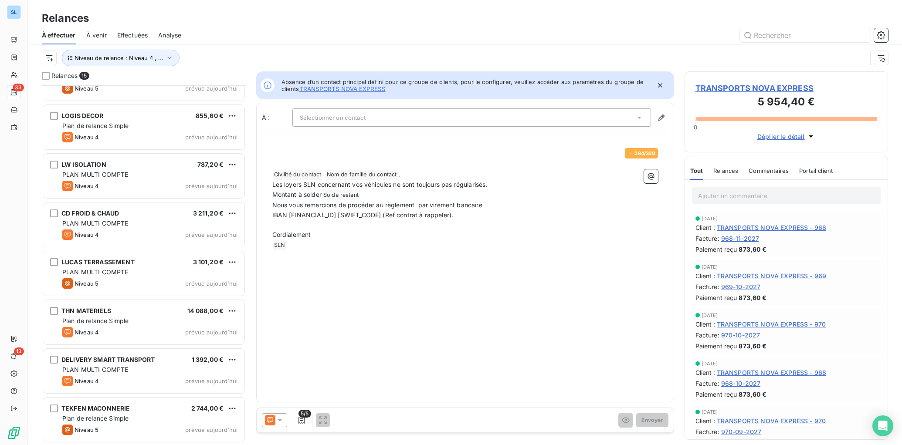
scroll to position [0, 0]
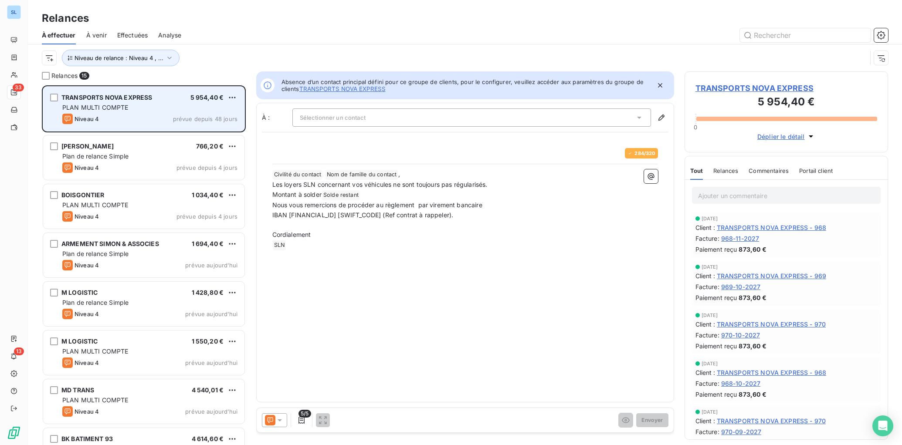
click at [115, 109] on span "PLAN MULTI COMPTE" at bounding box center [95, 107] width 66 height 7
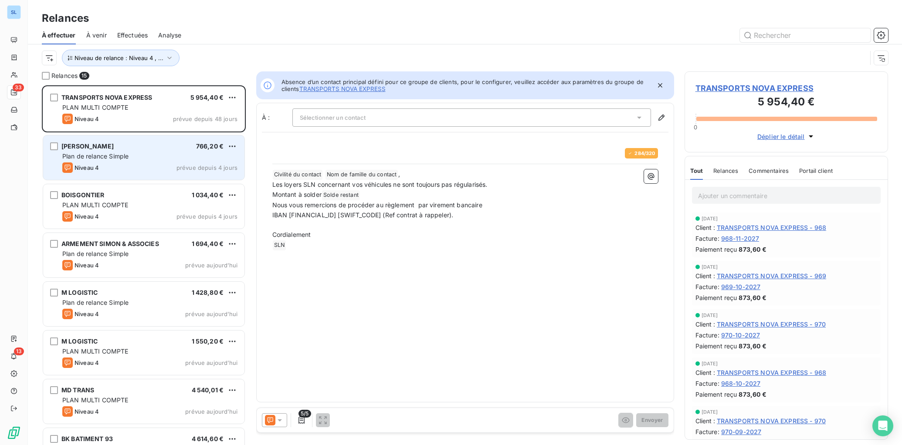
click at [100, 172] on div "Niveau 4 prévue depuis 4 jours" at bounding box center [149, 168] width 175 height 10
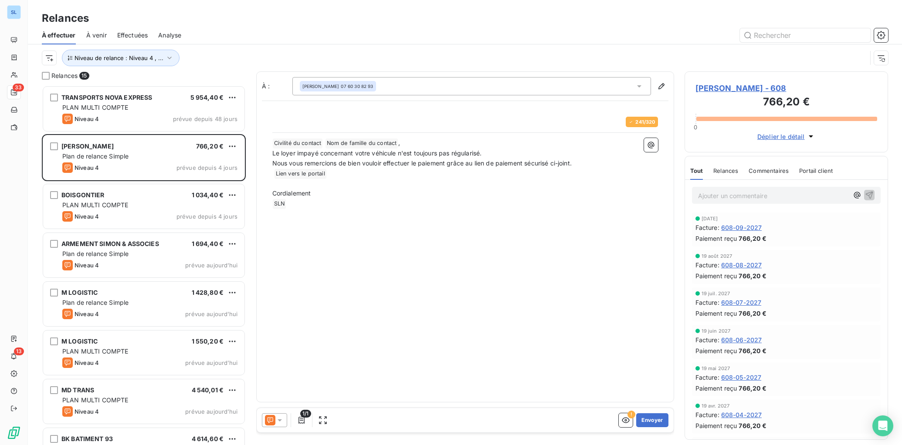
click at [722, 169] on span "Relances" at bounding box center [726, 170] width 25 height 7
